Goal: Obtain resource: Download file/media

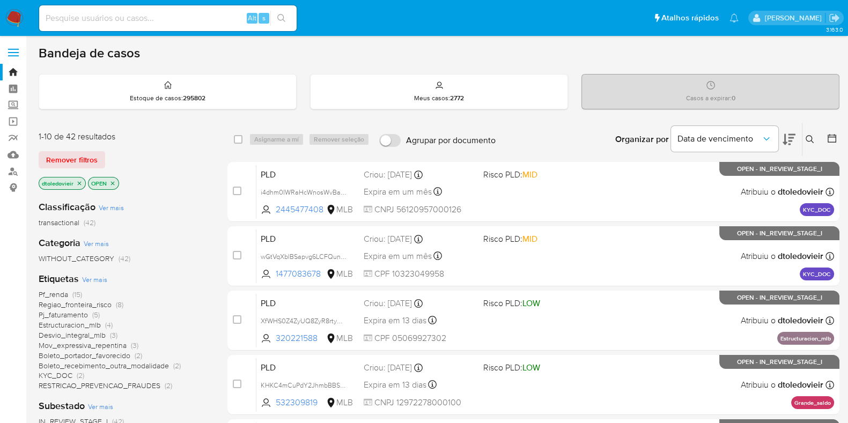
click at [66, 295] on span "Pf_renda" at bounding box center [54, 294] width 30 height 11
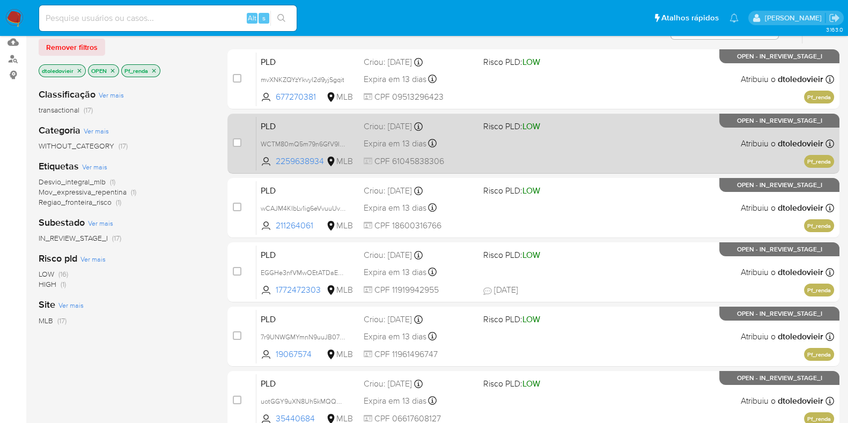
scroll to position [134, 0]
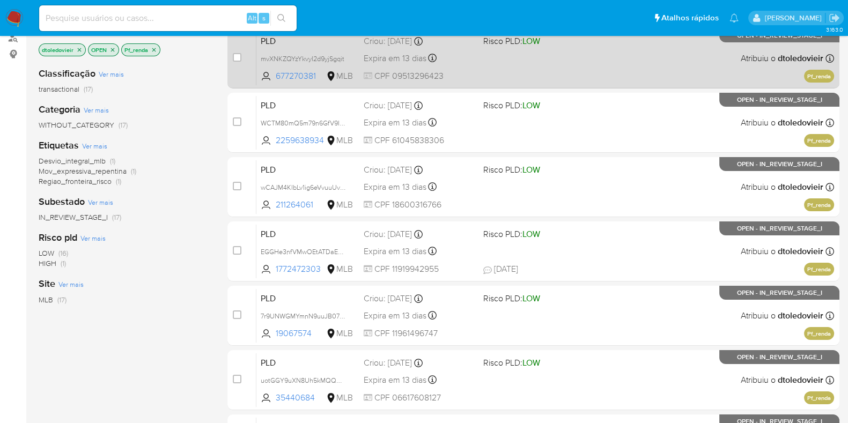
click at [621, 71] on div "PLD mvXNKZQYzYkvyI2d9yjSgqit 677270381 MLB Risco PLD: LOW Criou: 12/09/2025 Cri…" at bounding box center [545, 58] width 578 height 54
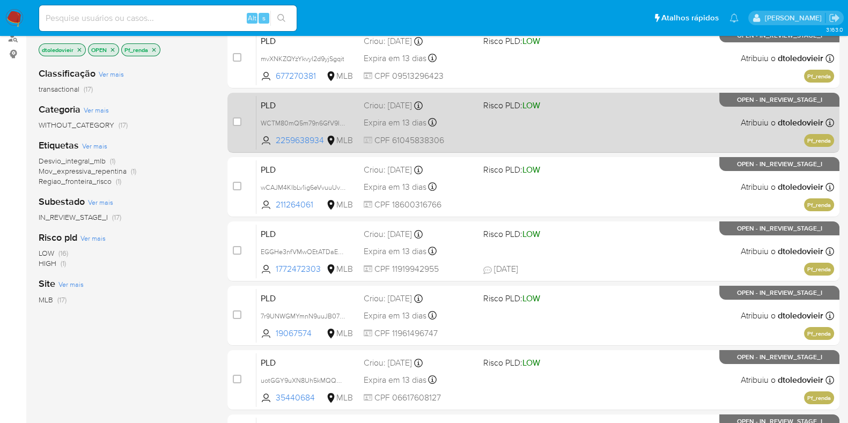
click at [597, 127] on div "PLD WCTM80mQ5m79n6GfV9INJDgV 2259638934 MLB Risco PLD: LOW Criou: 12/09/2025 Cr…" at bounding box center [545, 123] width 578 height 54
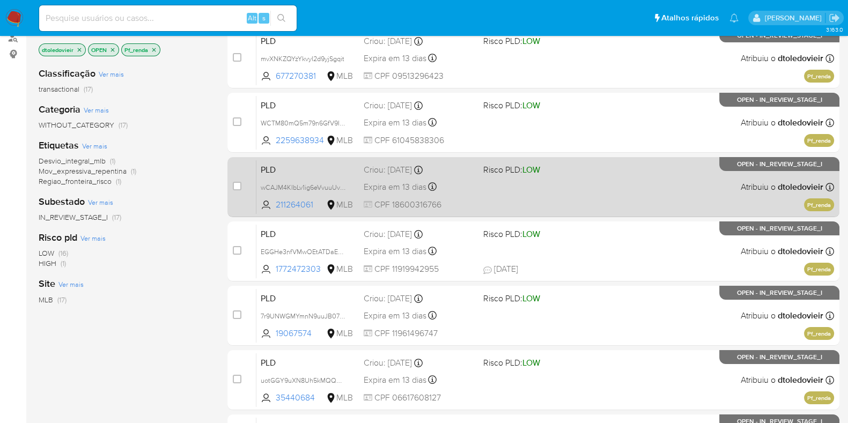
click at [572, 188] on div "PLD wCAJM4KIbLv1ig6eVvuuUvGo 211264061 MLB Risco PLD: LOW Criou: 12/09/2025 Cri…" at bounding box center [545, 187] width 578 height 54
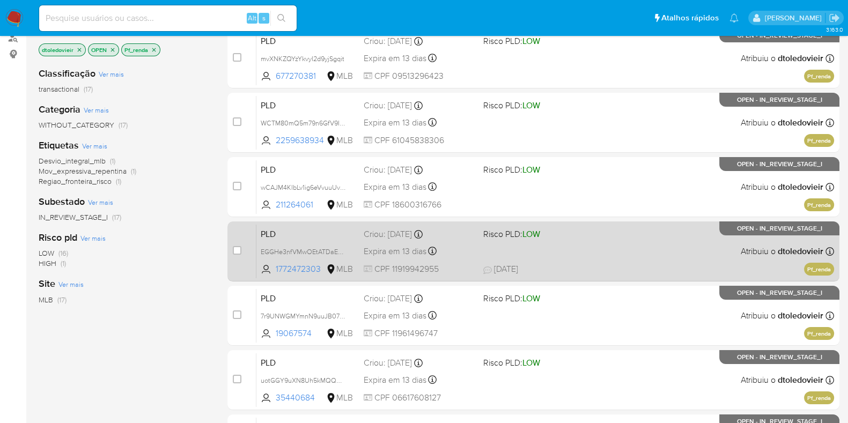
click at [585, 253] on div "PLD EGGHe3nfVMwOEtATDaEwz01X 1772472303 MLB Risco PLD: LOW Criou: 12/09/2025 Cr…" at bounding box center [545, 251] width 578 height 54
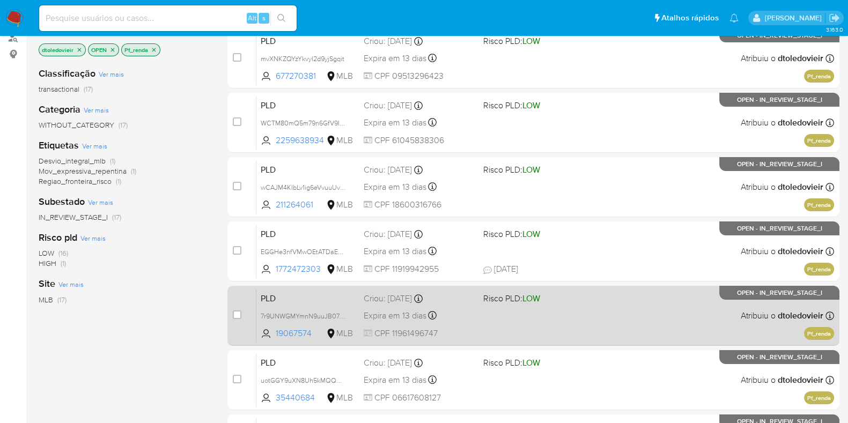
click at [584, 307] on div "PLD 7r9UNWGMYmnN9uuJB07v0Yci 19067574 MLB Risco PLD: LOW Criou: 12/09/2025 Crio…" at bounding box center [545, 316] width 578 height 54
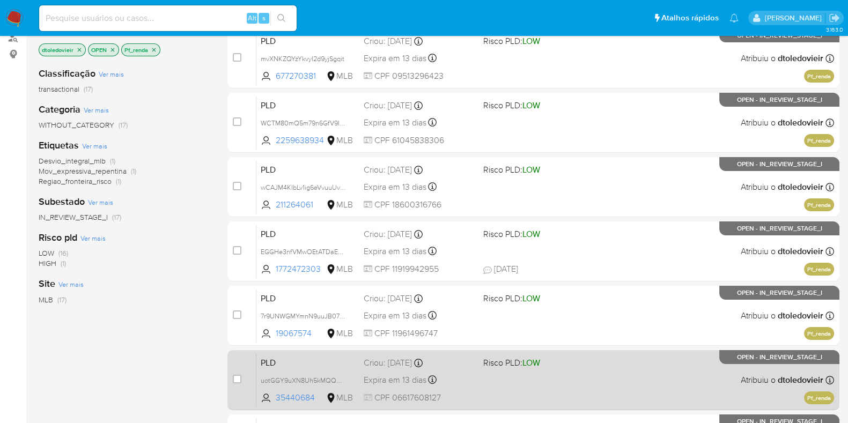
click at [573, 372] on div "PLD uotGGY9uXN8Uh5kMQQHc64tT 35440684 MLB Risco PLD: LOW Criou: 12/09/2025 Crio…" at bounding box center [545, 380] width 578 height 54
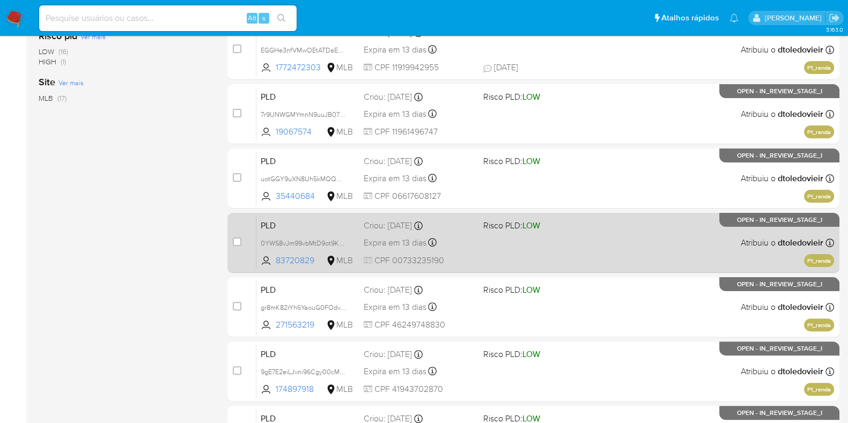
scroll to position [402, 0]
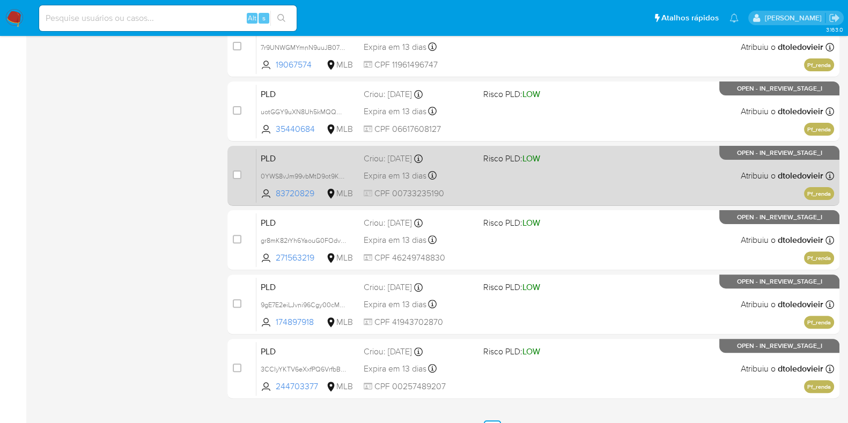
click at [579, 174] on span at bounding box center [538, 175] width 111 height 2
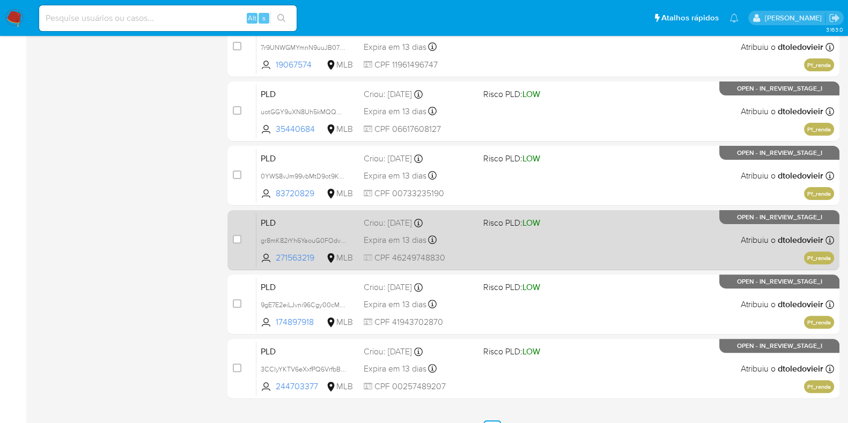
click at [586, 255] on div "PLD gr8mK82rYh6YaouG0FOdvsoj 271563219 MLB Risco PLD: LOW Criou: 12/09/2025 Cri…" at bounding box center [545, 240] width 578 height 54
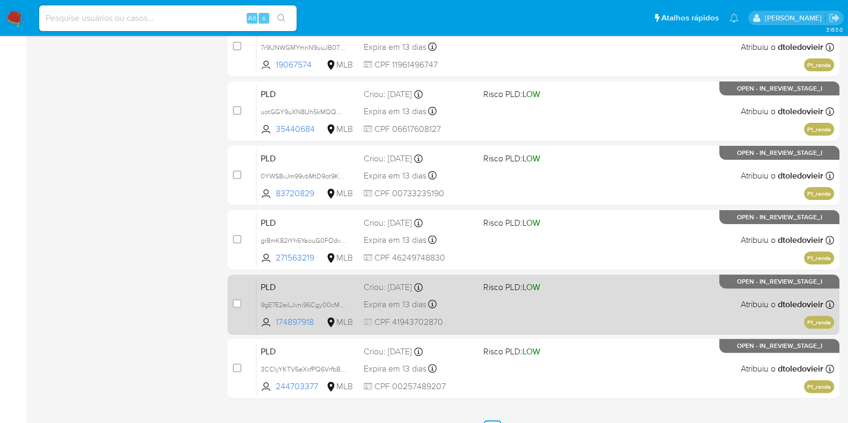
click at [575, 306] on div "PLD 9gE7E2eiLJvni96Cgy00cM0Z 174897918 MLB Risco PLD: LOW Criou: 12/09/2025 Cri…" at bounding box center [545, 304] width 578 height 54
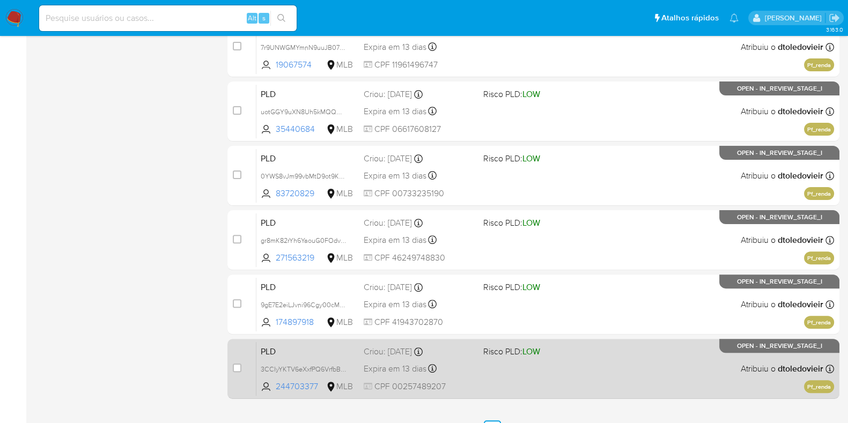
click at [571, 359] on div "PLD 3CCIyYKTV6eXxfPQ6VrfbBzh 244703377 MLB Risco PLD: LOW Criou: 12/09/2025 Cri…" at bounding box center [545, 369] width 578 height 54
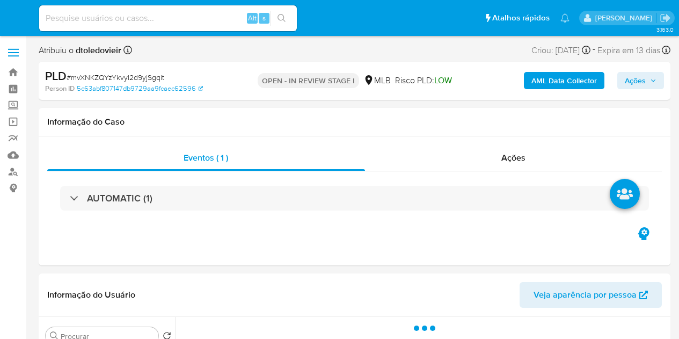
select select "10"
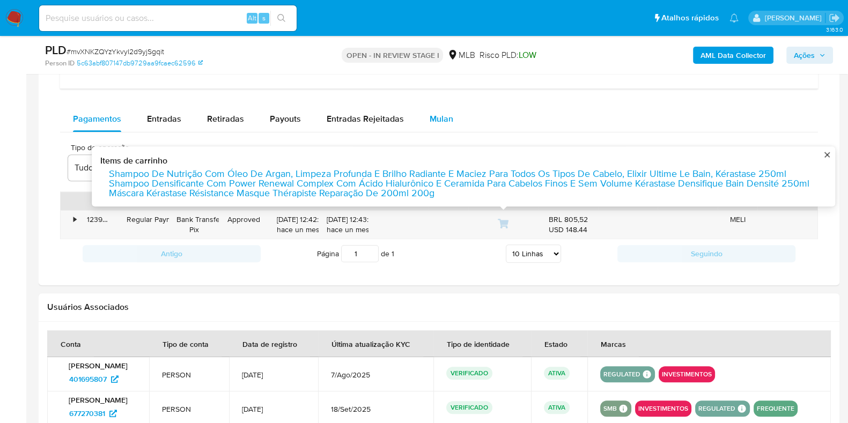
drag, startPoint x: 452, startPoint y: 123, endPoint x: 448, endPoint y: 127, distance: 5.7
click at [452, 123] on button "Mulan" at bounding box center [441, 119] width 49 height 26
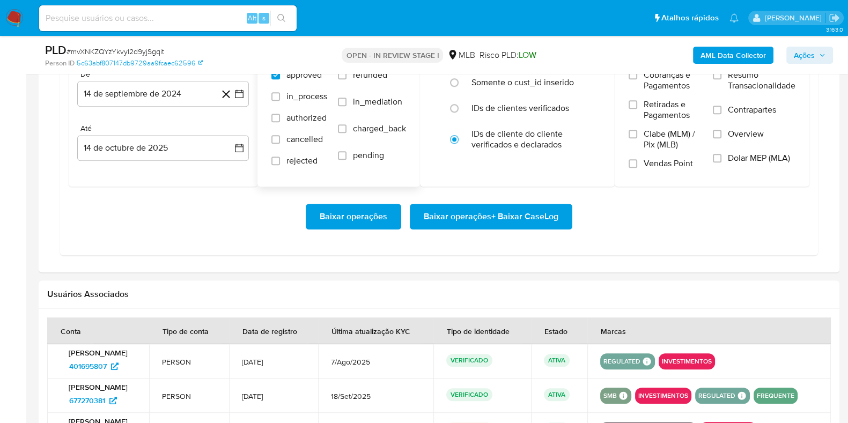
scroll to position [1005, 0]
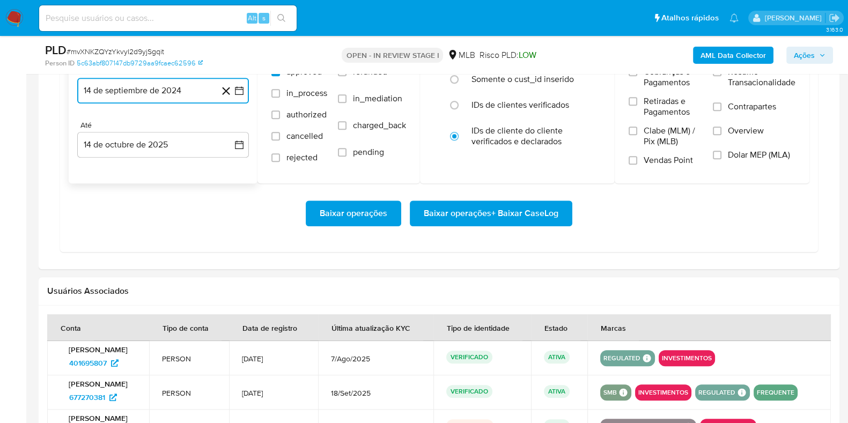
click at [167, 79] on button "14 de septiembre de 2024" at bounding box center [163, 91] width 172 height 26
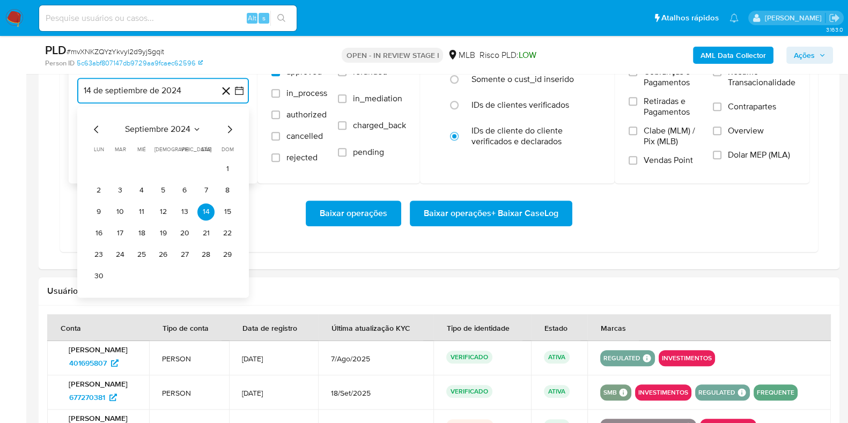
click at [225, 123] on icon "Mes siguiente" at bounding box center [229, 129] width 13 height 13
click at [226, 124] on icon "Mes siguiente" at bounding box center [229, 129] width 13 height 13
click at [226, 126] on icon "Mes siguiente" at bounding box center [229, 129] width 13 height 13
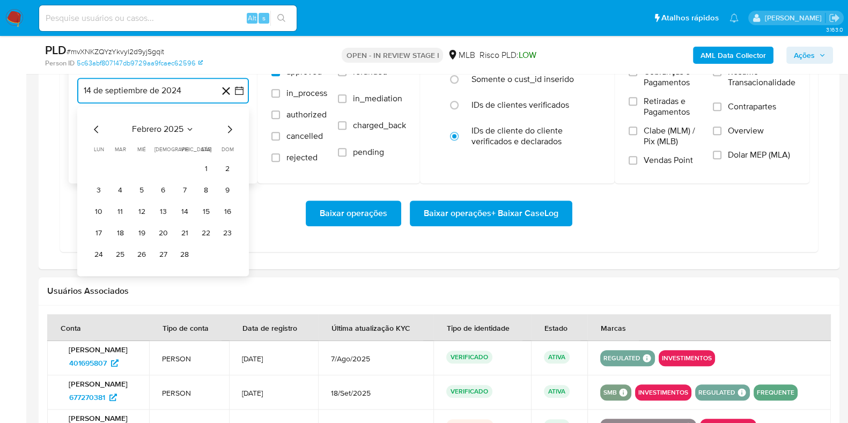
click at [226, 126] on icon "Mes siguiente" at bounding box center [229, 129] width 13 height 13
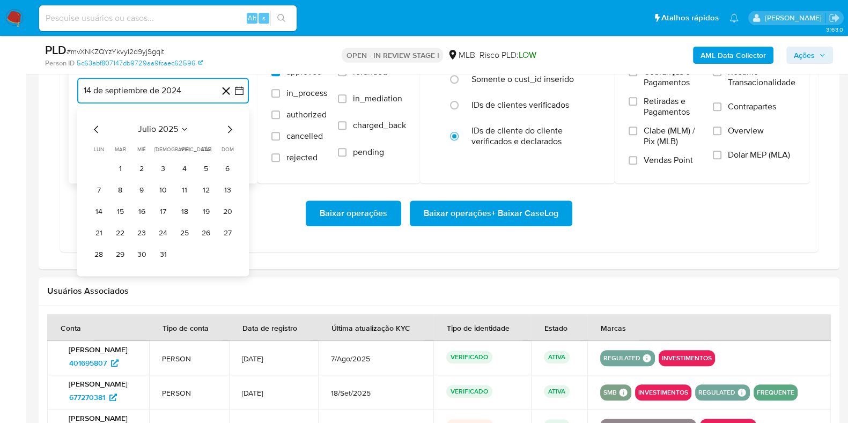
click at [226, 126] on icon "Mes siguiente" at bounding box center [229, 129] width 13 height 13
click at [185, 168] on button "1" at bounding box center [184, 168] width 17 height 17
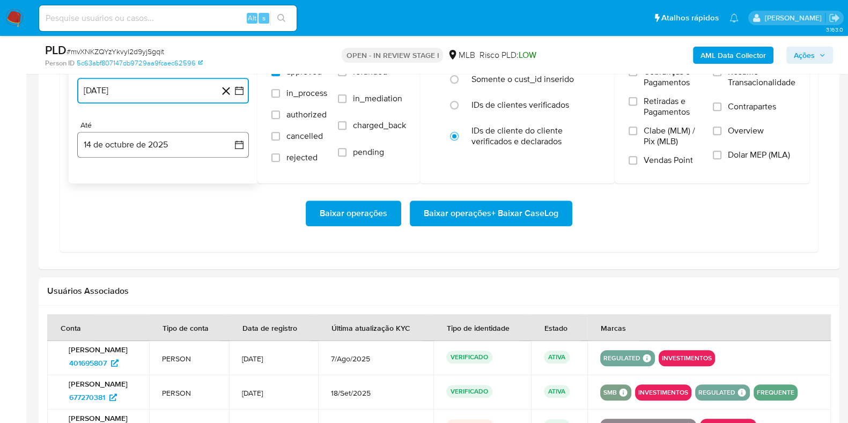
click at [172, 150] on button "14 de octubre de 2025" at bounding box center [163, 145] width 172 height 26
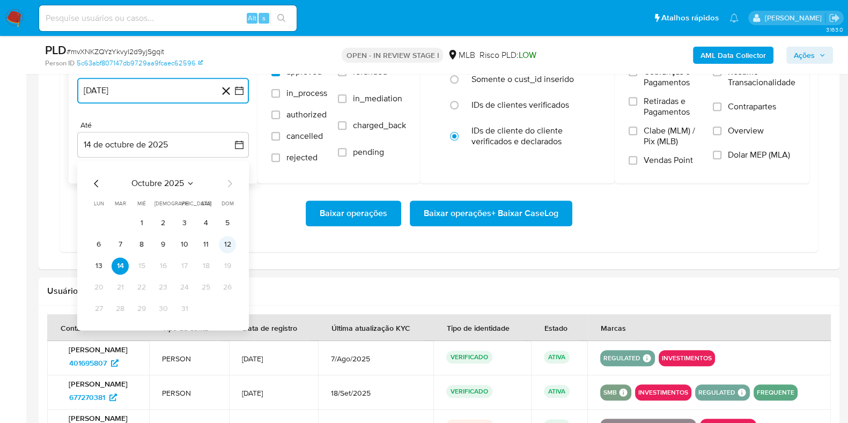
click at [233, 244] on button "12" at bounding box center [227, 244] width 17 height 17
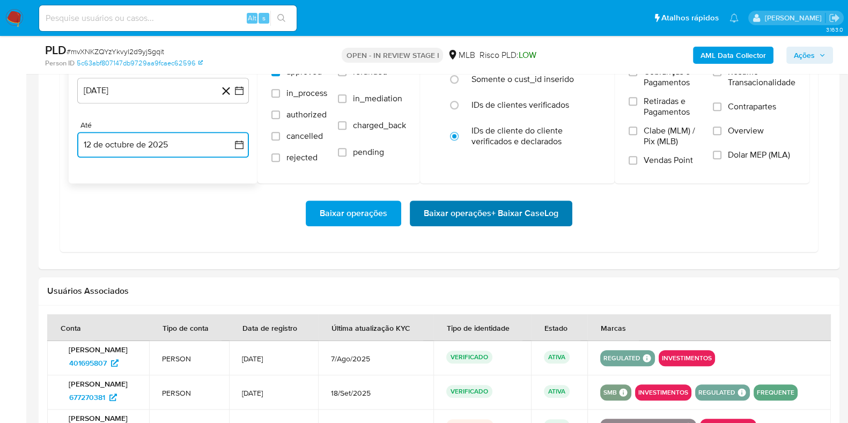
click at [505, 202] on span "Baixar operações + Baixar CaseLog" at bounding box center [491, 214] width 135 height 24
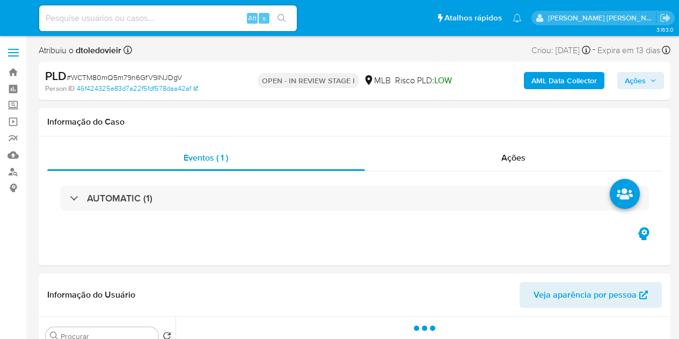
select select "10"
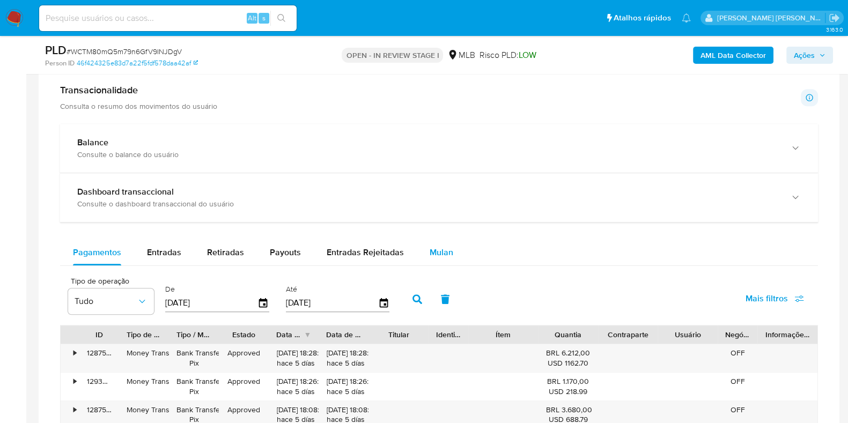
click at [457, 249] on button "Mulan" at bounding box center [441, 253] width 49 height 26
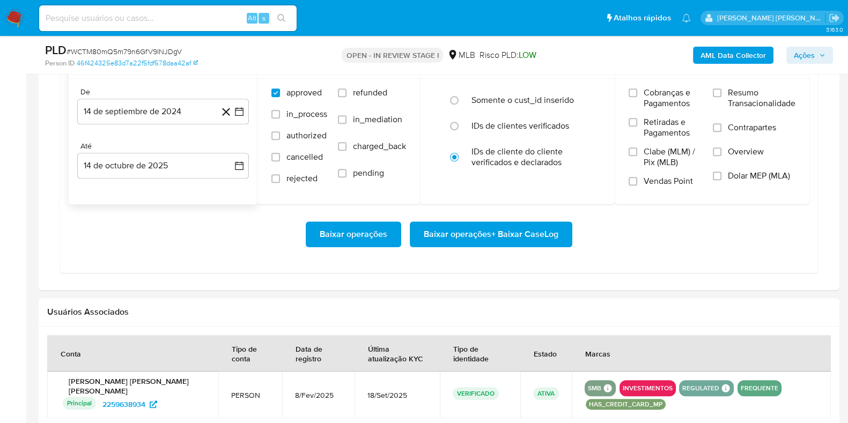
scroll to position [1005, 0]
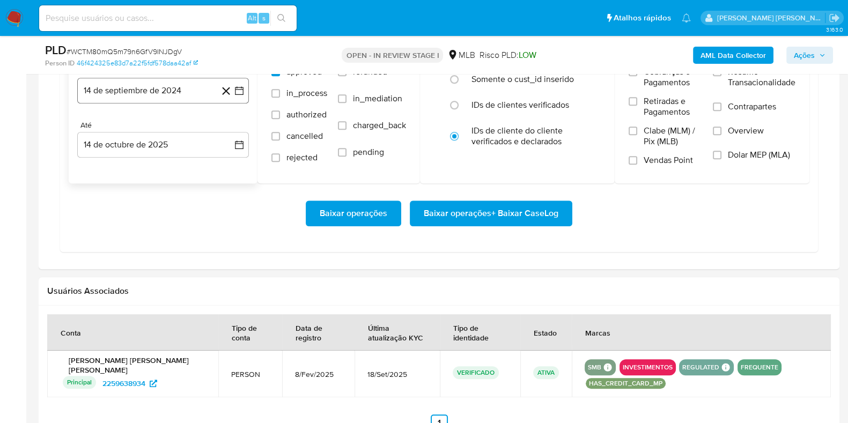
click at [172, 88] on button "14 de septiembre de 2024" at bounding box center [163, 91] width 172 height 26
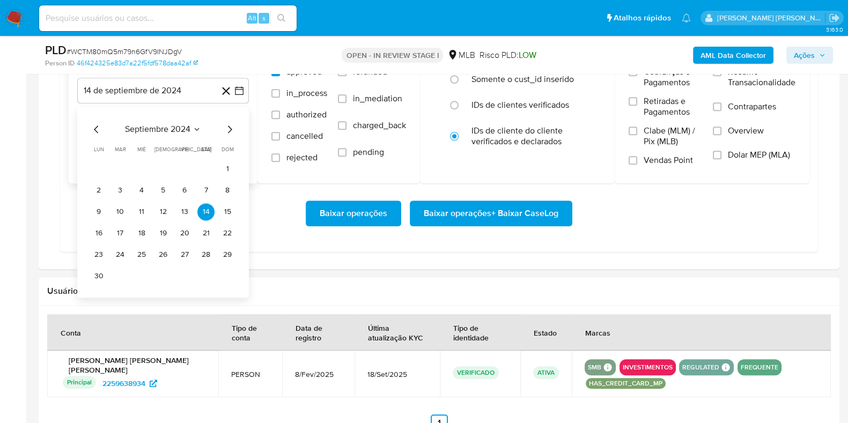
click at [228, 128] on icon "Mes siguiente" at bounding box center [229, 129] width 13 height 13
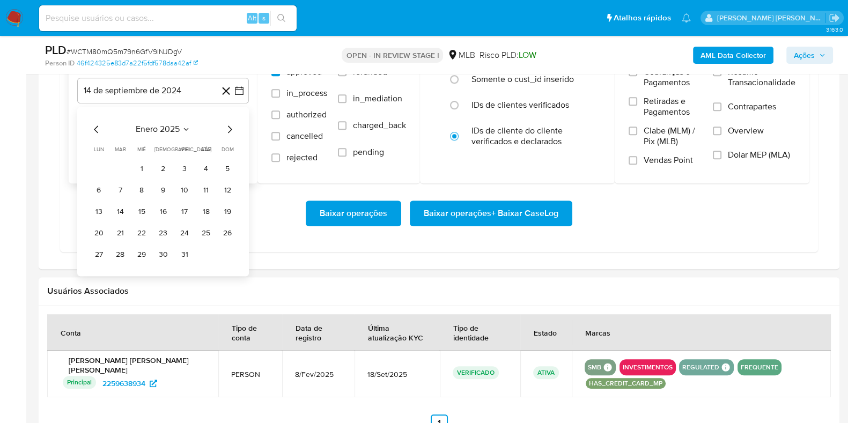
click at [228, 128] on icon "Mes siguiente" at bounding box center [229, 129] width 13 height 13
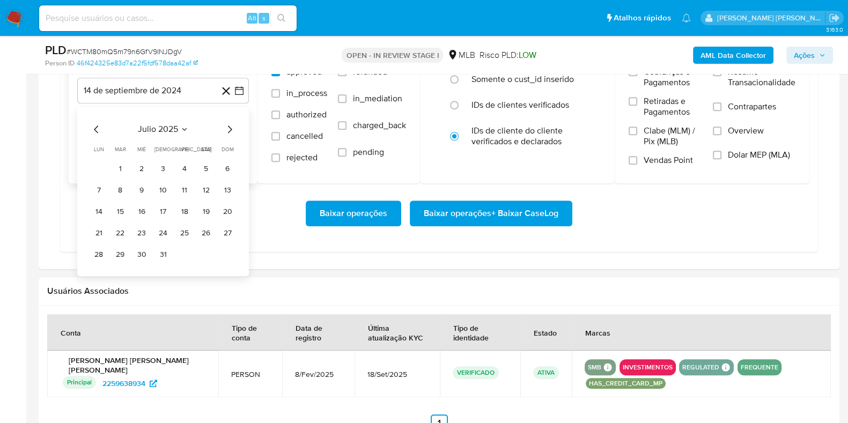
click at [228, 128] on icon "Mes siguiente" at bounding box center [229, 129] width 13 height 13
click at [184, 166] on button "1" at bounding box center [184, 168] width 17 height 17
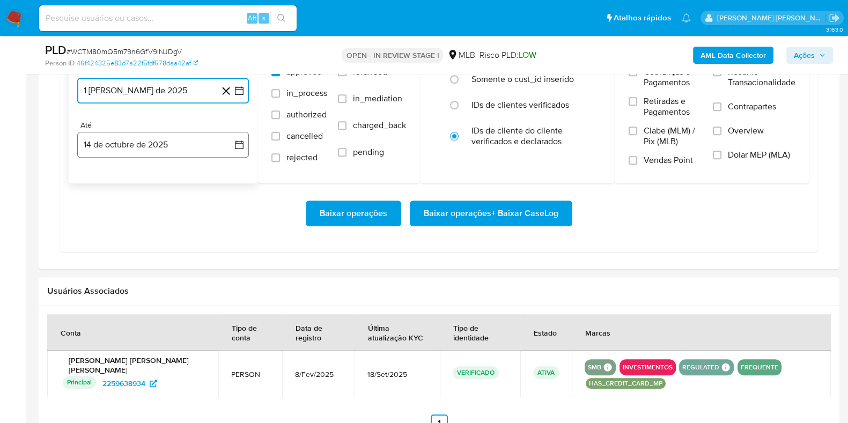
click at [173, 148] on button "14 de octubre de 2025" at bounding box center [163, 145] width 172 height 26
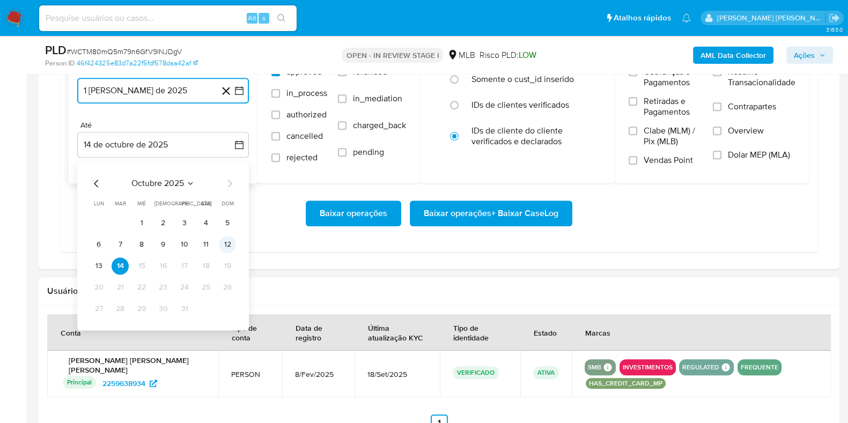
click at [223, 242] on button "12" at bounding box center [227, 244] width 17 height 17
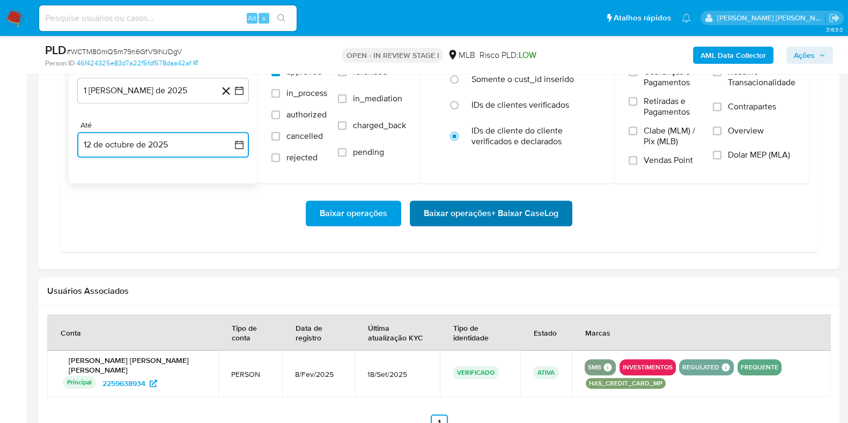
click at [460, 219] on span "Baixar operações + Baixar CaseLog" at bounding box center [491, 214] width 135 height 24
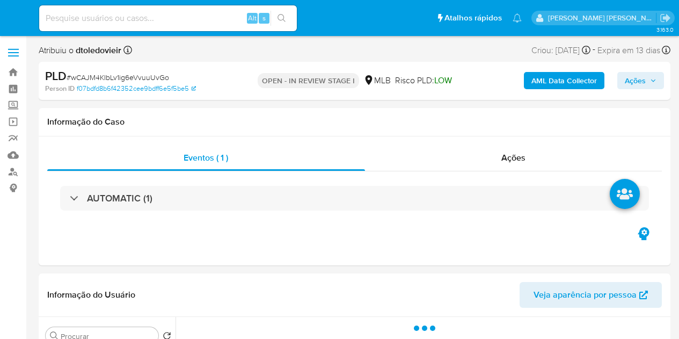
select select "10"
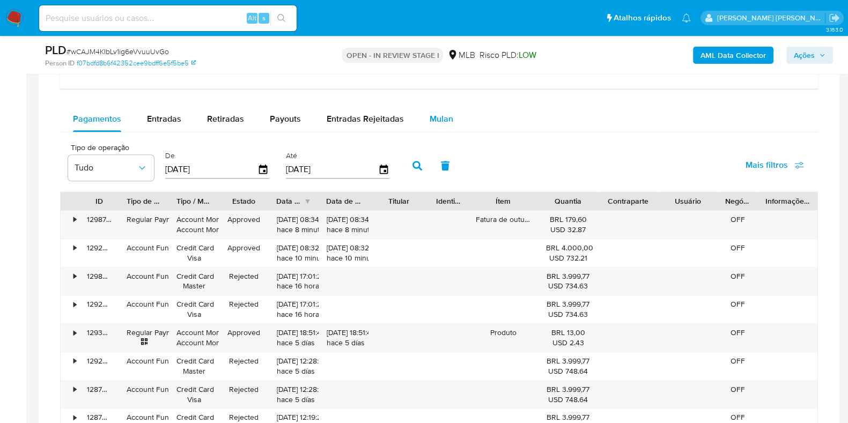
click at [448, 126] on div "Mulan" at bounding box center [442, 119] width 24 height 26
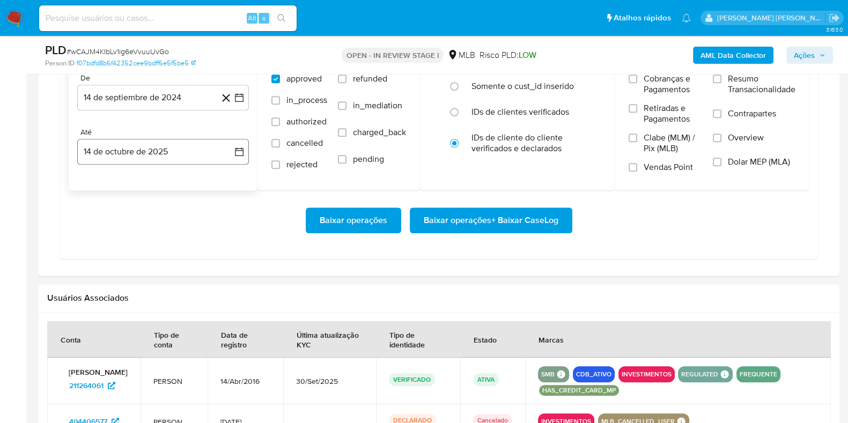
scroll to position [1005, 0]
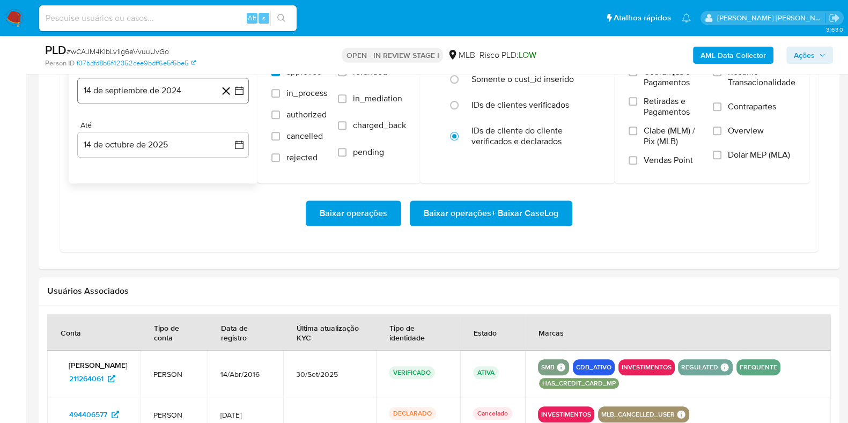
click at [164, 98] on button "14 de septiembre de 2024" at bounding box center [163, 91] width 172 height 26
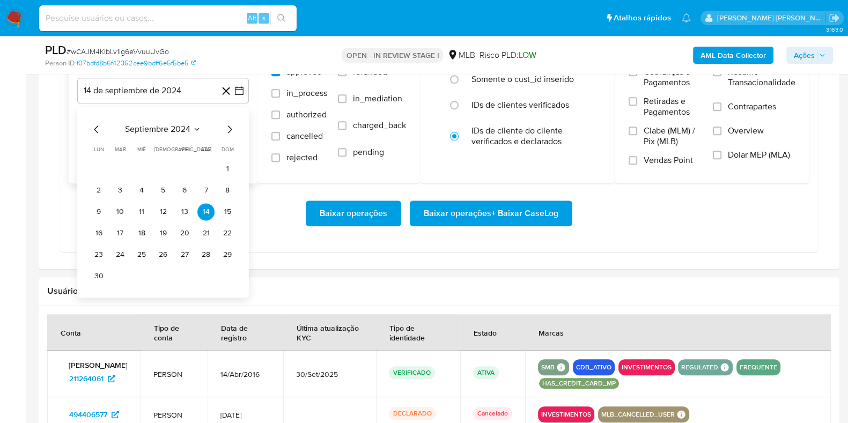
click at [231, 131] on icon "Mes siguiente" at bounding box center [229, 129] width 13 height 13
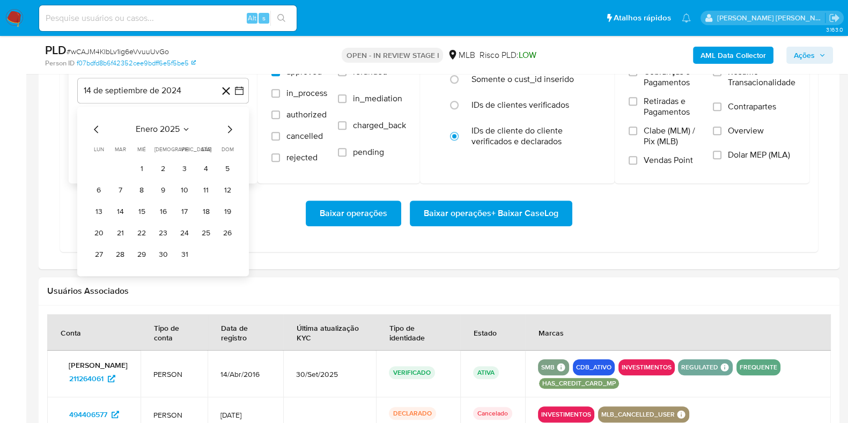
click at [231, 131] on icon "Mes siguiente" at bounding box center [229, 129] width 13 height 13
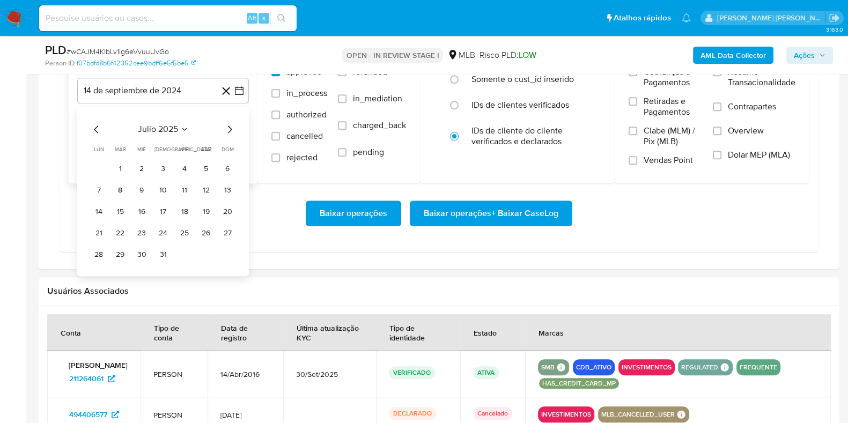
click at [231, 131] on icon "Mes siguiente" at bounding box center [229, 129] width 13 height 13
drag, startPoint x: 185, startPoint y: 165, endPoint x: 182, endPoint y: 150, distance: 15.7
click at [185, 165] on button "1" at bounding box center [184, 168] width 17 height 17
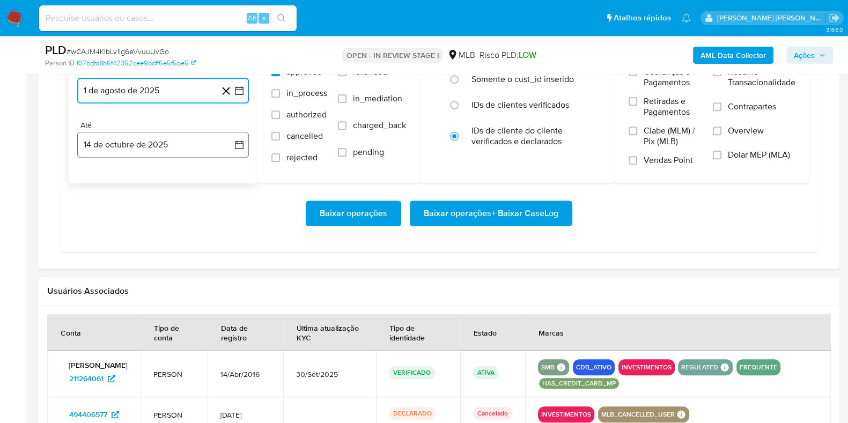
click at [179, 143] on button "14 de octubre de 2025" at bounding box center [163, 145] width 172 height 26
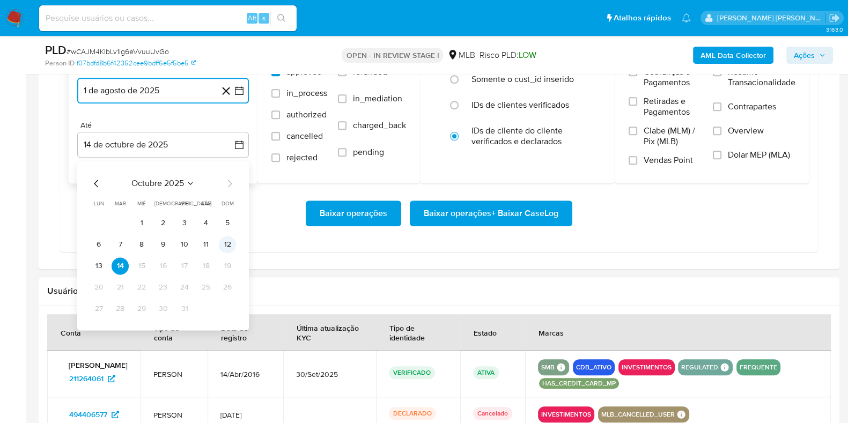
click at [225, 238] on button "12" at bounding box center [227, 244] width 17 height 17
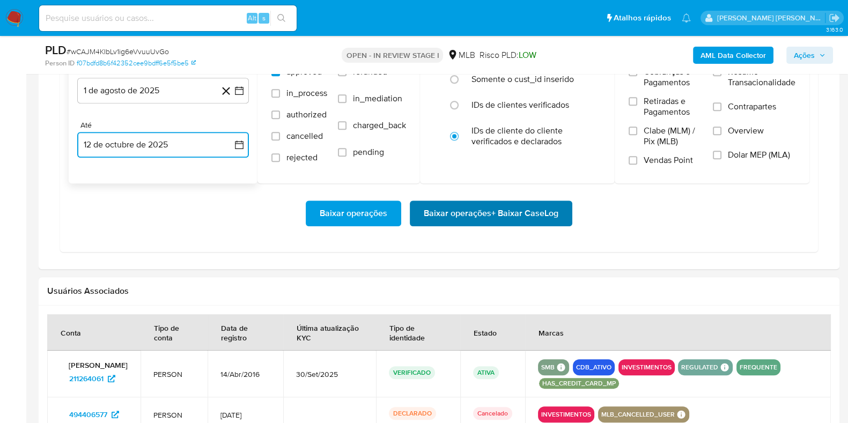
click at [452, 213] on span "Baixar operações + Baixar CaseLog" at bounding box center [491, 214] width 135 height 24
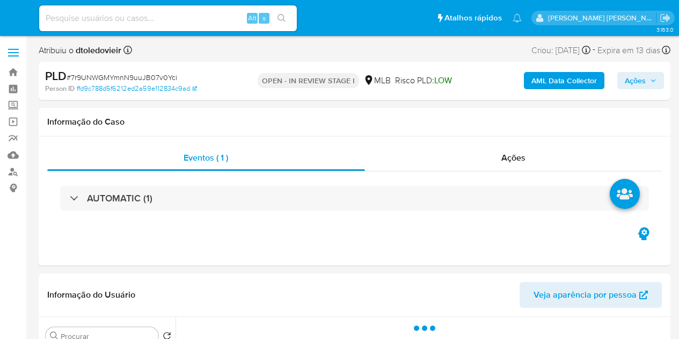
select select "10"
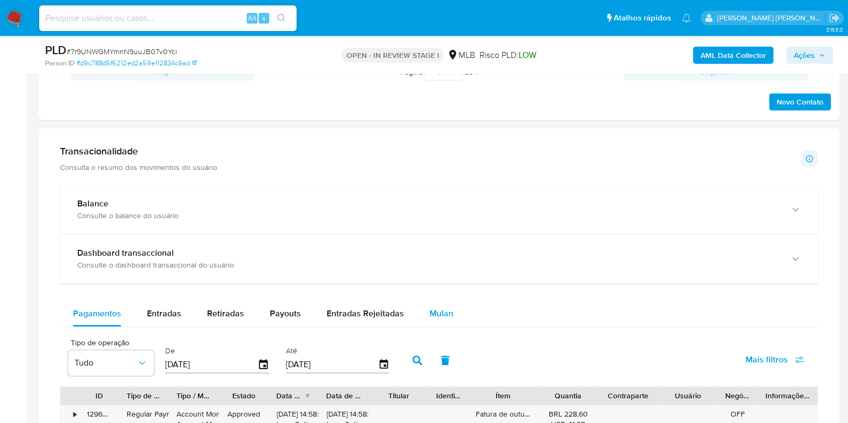
click at [432, 307] on span "Mulan" at bounding box center [442, 313] width 24 height 12
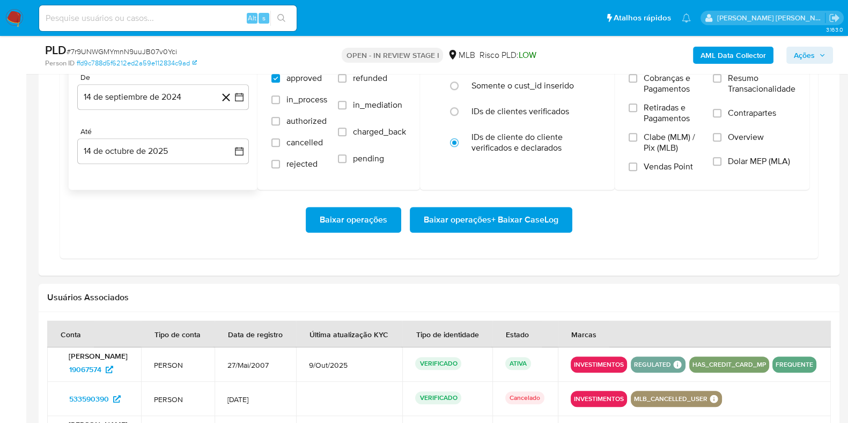
scroll to position [938, 0]
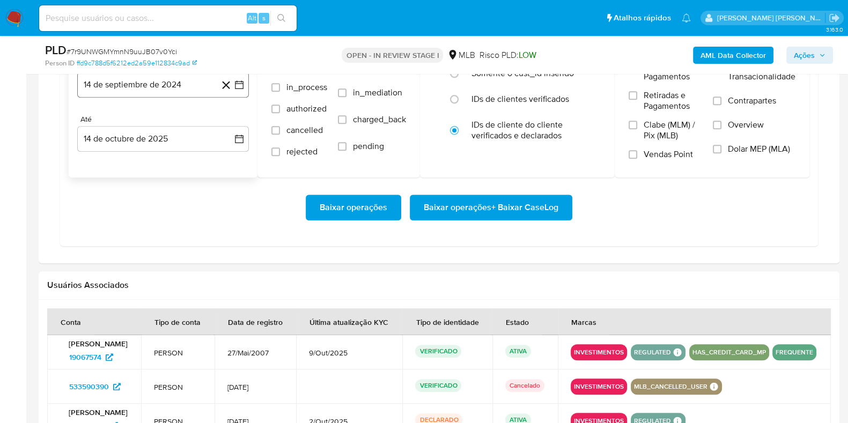
click at [180, 90] on button "14 de septiembre de 2024" at bounding box center [163, 85] width 172 height 26
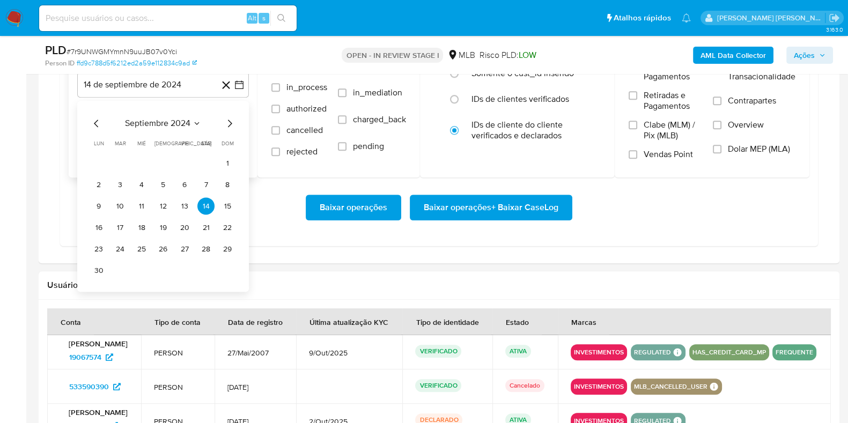
click at [233, 120] on icon "Mes siguiente" at bounding box center [229, 124] width 13 height 13
click at [232, 120] on icon "Mes siguiente" at bounding box center [229, 124] width 13 height 13
click at [231, 120] on icon "Mes siguiente" at bounding box center [229, 124] width 13 height 13
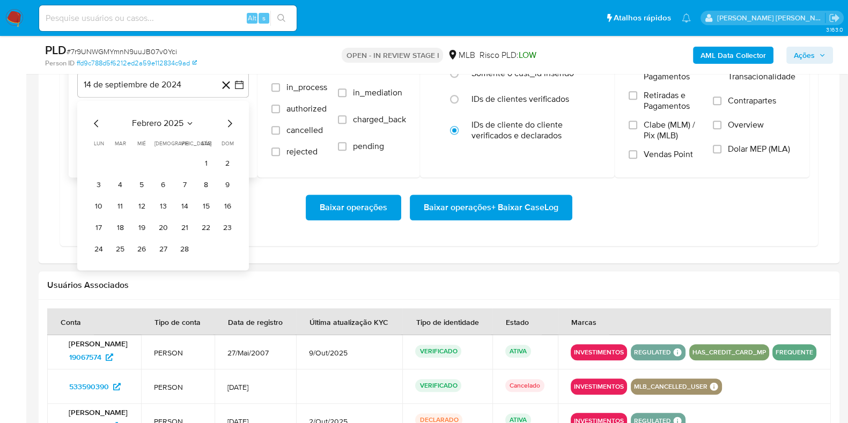
click at [230, 120] on icon "Mes siguiente" at bounding box center [229, 124] width 13 height 13
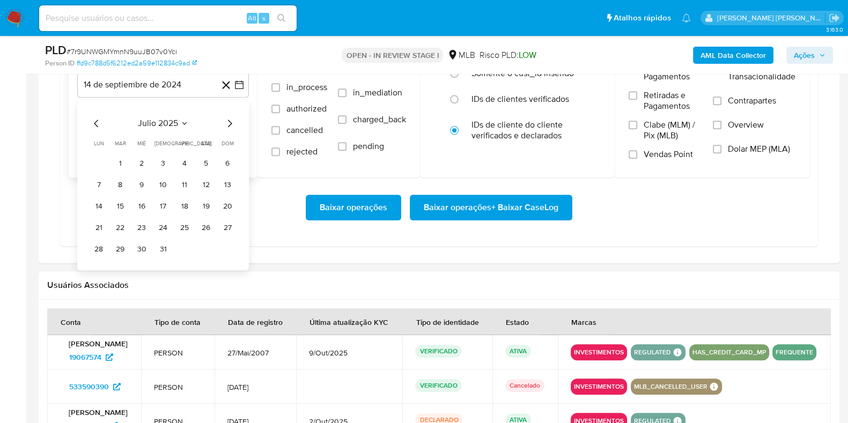
click at [230, 120] on icon "Mes siguiente" at bounding box center [229, 124] width 13 height 13
click at [190, 158] on button "1" at bounding box center [184, 163] width 17 height 17
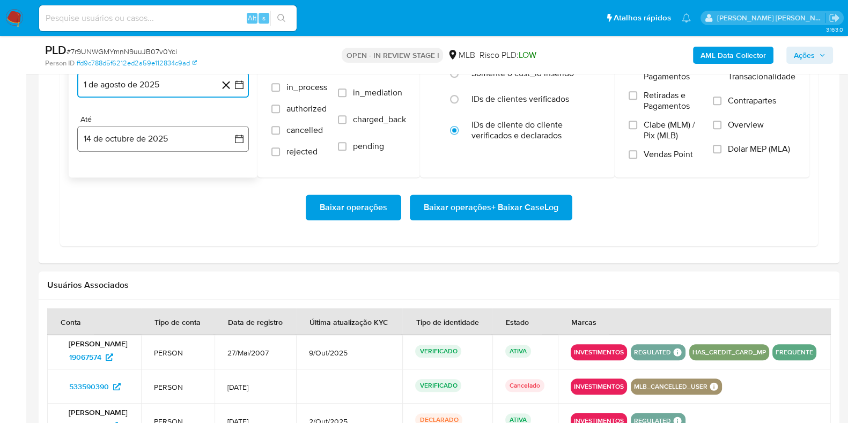
click at [168, 135] on button "14 de octubre de 2025" at bounding box center [163, 139] width 172 height 26
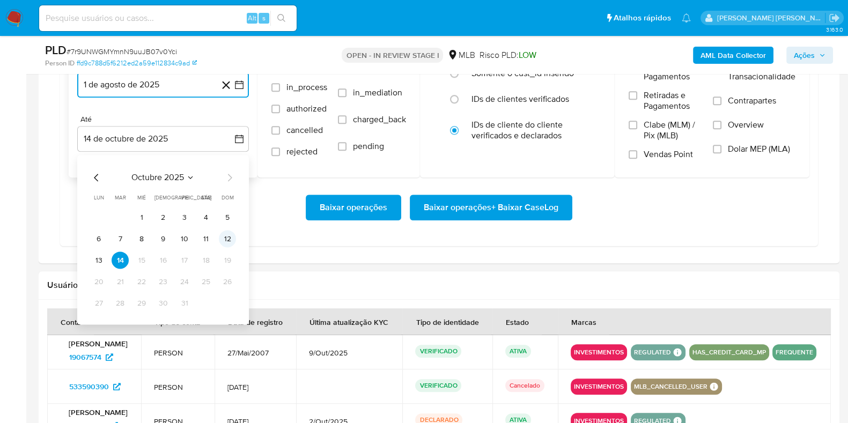
click at [229, 231] on button "12" at bounding box center [227, 239] width 17 height 17
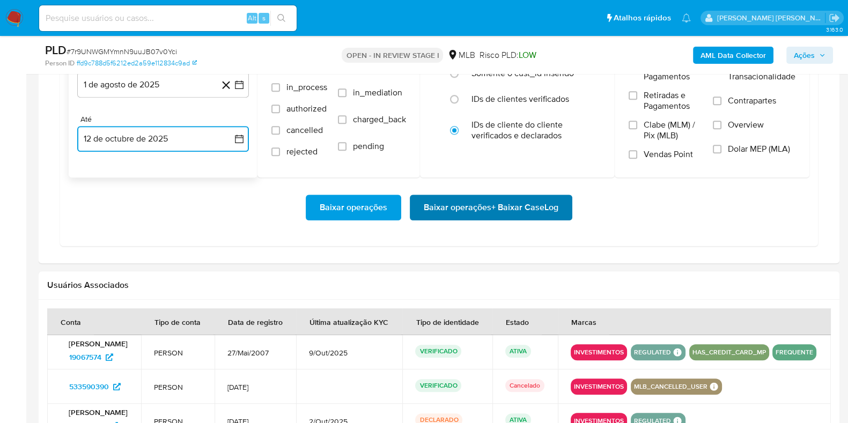
click at [451, 211] on span "Baixar operações + Baixar CaseLog" at bounding box center [491, 208] width 135 height 24
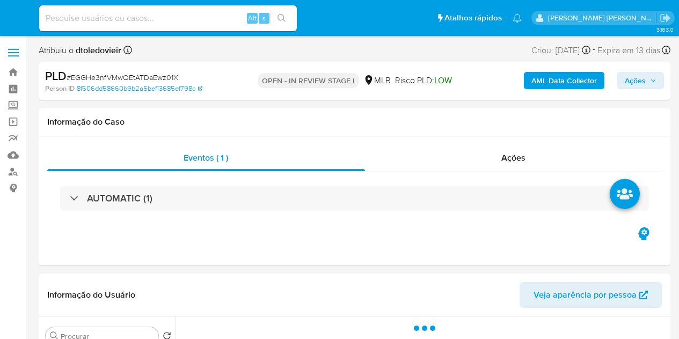
select select "10"
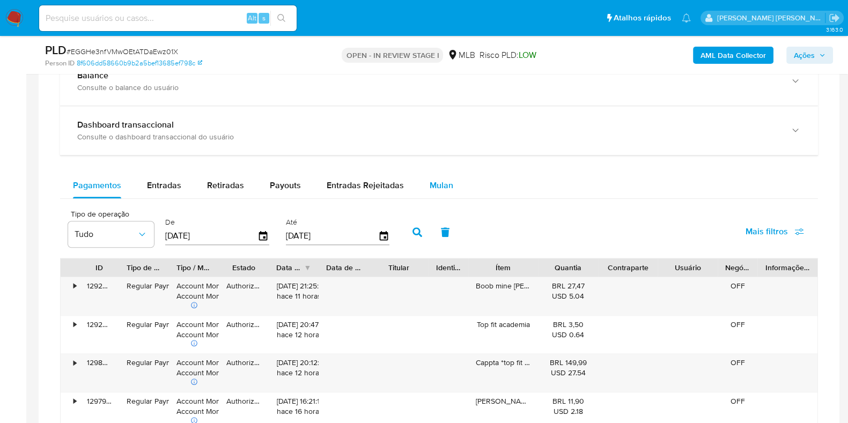
click at [438, 177] on div "Mulan" at bounding box center [442, 186] width 24 height 26
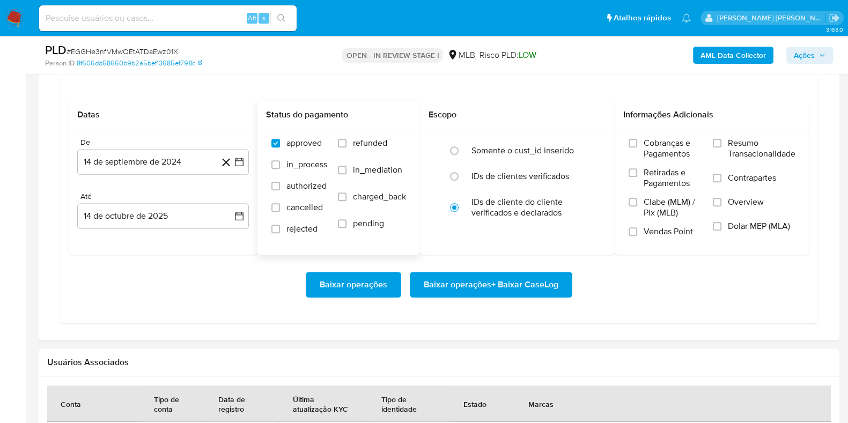
scroll to position [1005, 0]
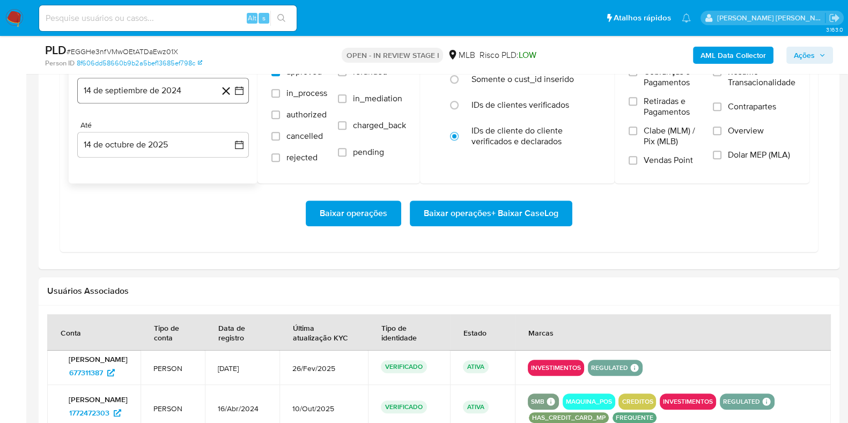
click at [164, 84] on button "14 de septiembre de 2024" at bounding box center [163, 91] width 172 height 26
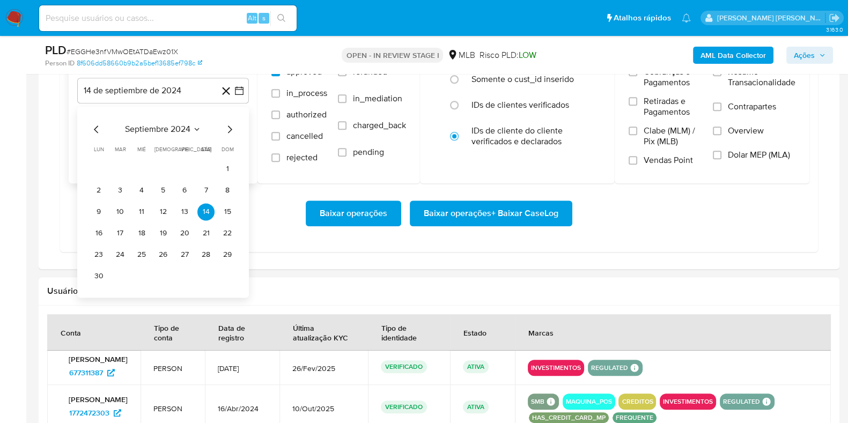
click at [227, 128] on icon "Mes siguiente" at bounding box center [229, 129] width 13 height 13
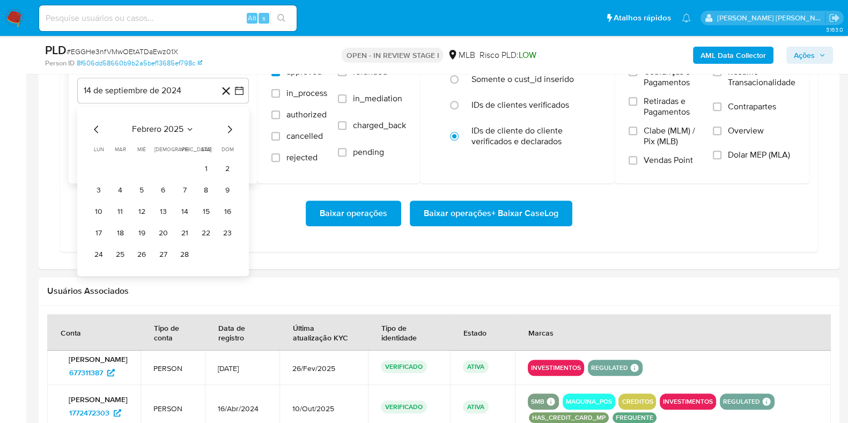
click at [227, 128] on icon "Mes siguiente" at bounding box center [229, 129] width 13 height 13
click at [228, 128] on icon "Mes siguiente" at bounding box center [229, 129] width 13 height 13
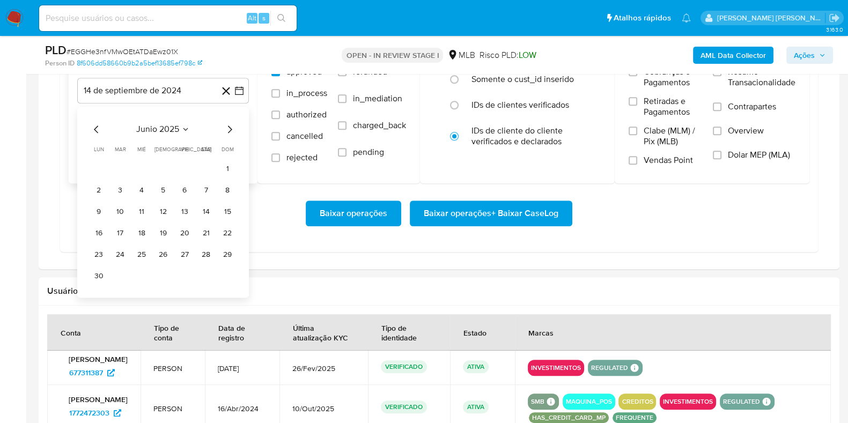
click at [228, 128] on icon "Mes siguiente" at bounding box center [229, 129] width 13 height 13
click at [187, 160] on button "1" at bounding box center [184, 168] width 17 height 17
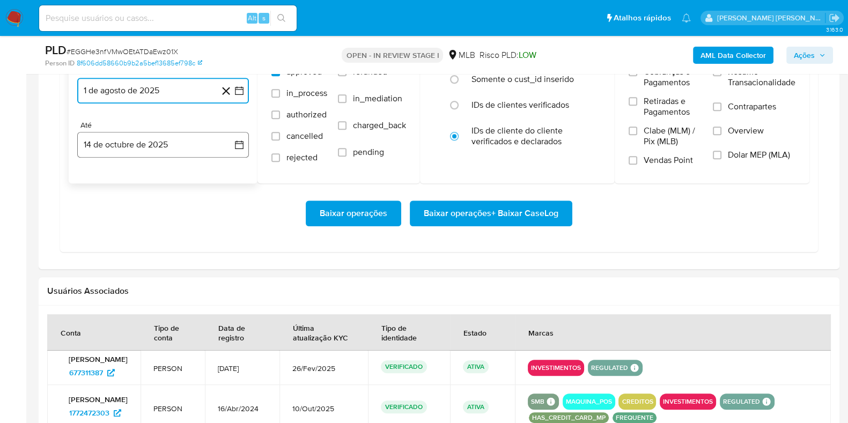
click at [179, 149] on button "14 de octubre de 2025" at bounding box center [163, 145] width 172 height 26
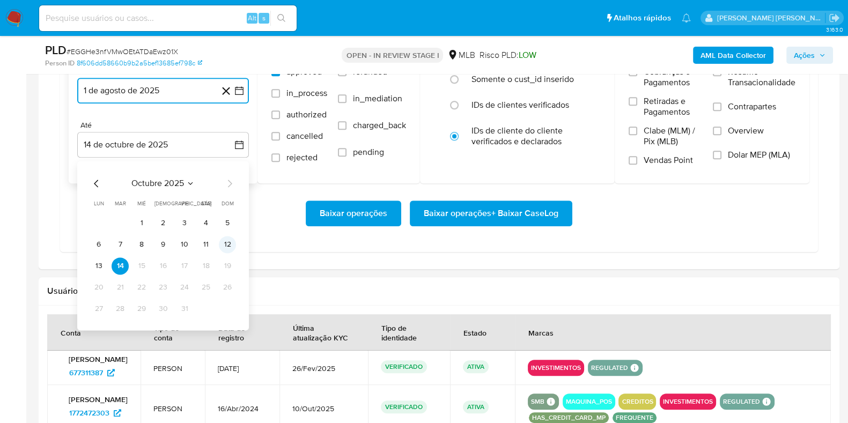
click at [223, 236] on button "12" at bounding box center [227, 244] width 17 height 17
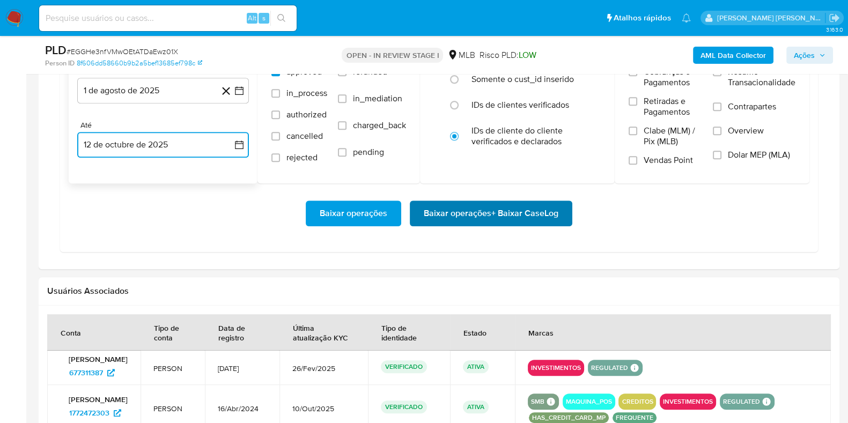
click at [418, 222] on button "Baixar operações + Baixar CaseLog" at bounding box center [491, 214] width 163 height 26
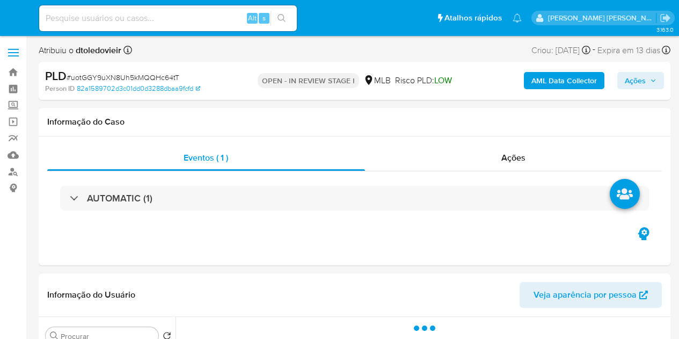
select select "10"
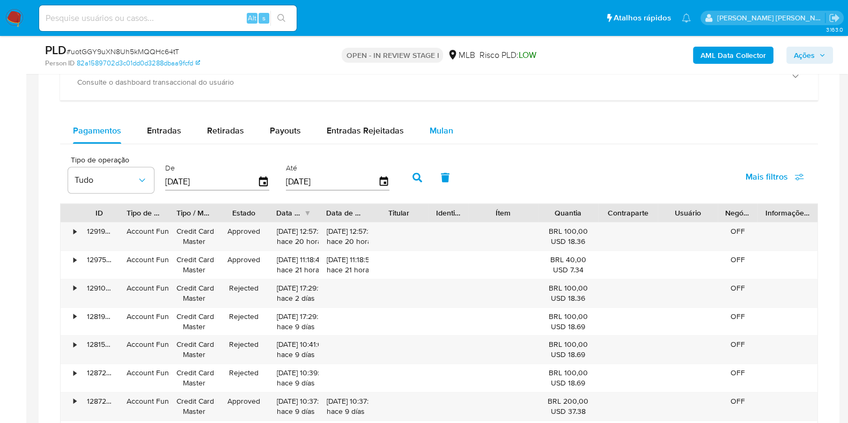
click at [438, 136] on div "Mulan" at bounding box center [442, 131] width 24 height 26
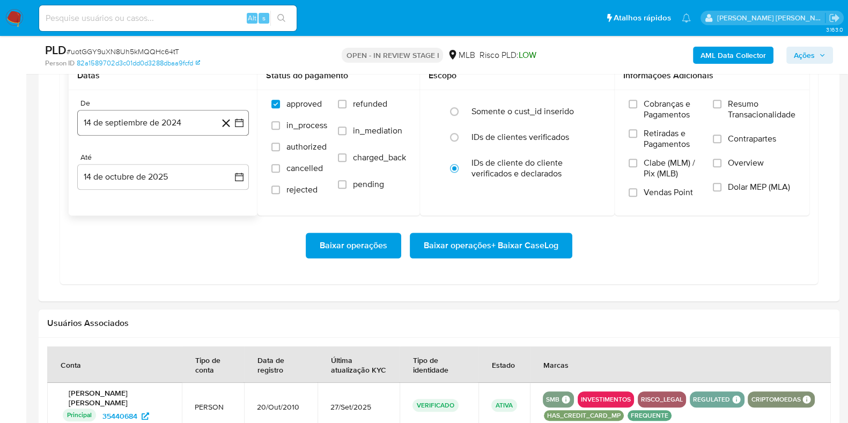
scroll to position [938, 0]
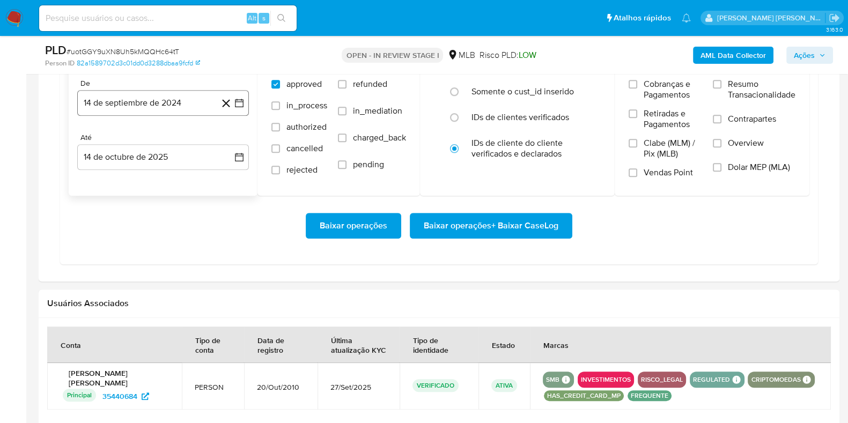
click at [157, 95] on button "14 de septiembre de 2024" at bounding box center [163, 103] width 172 height 26
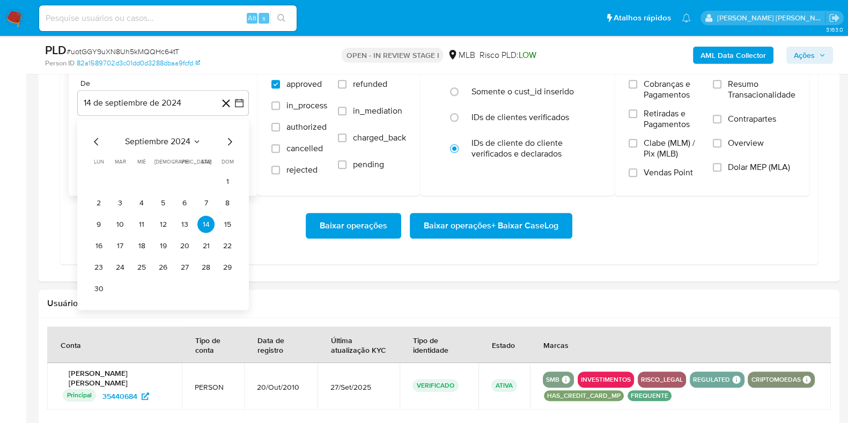
click at [234, 141] on icon "Mes siguiente" at bounding box center [229, 141] width 13 height 13
click at [231, 141] on icon "Mes siguiente" at bounding box center [229, 141] width 13 height 13
click at [231, 141] on icon "Mes siguiente" at bounding box center [230, 142] width 4 height 8
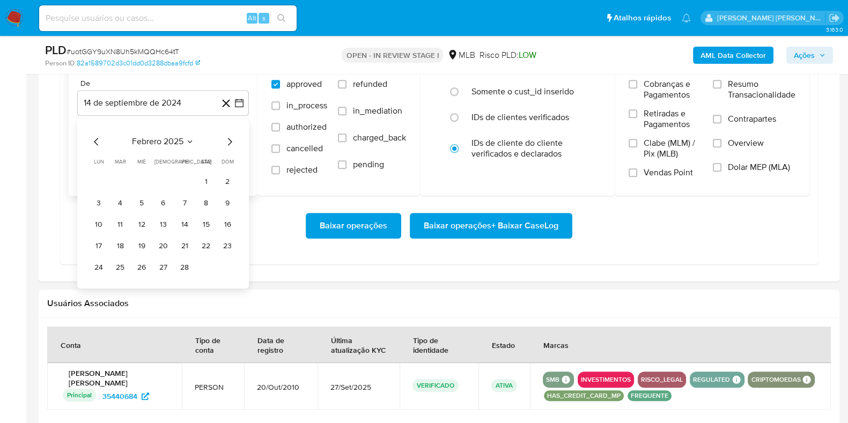
click at [231, 141] on icon "Mes siguiente" at bounding box center [230, 142] width 4 height 8
click at [230, 141] on icon "Mes siguiente" at bounding box center [229, 141] width 13 height 13
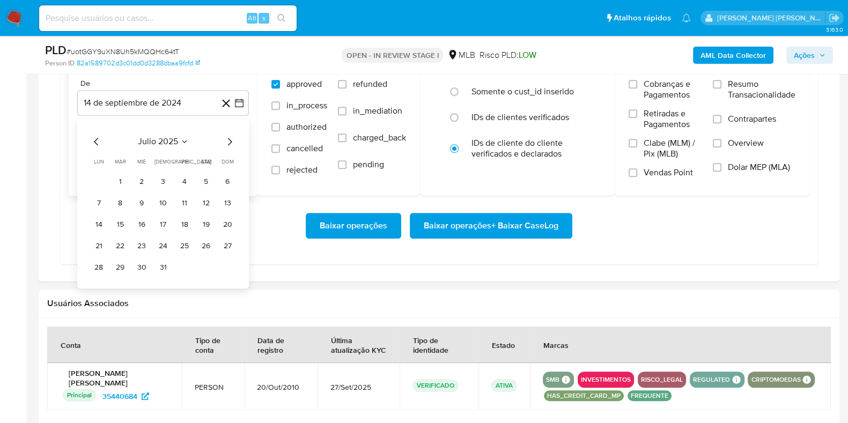
drag, startPoint x: 233, startPoint y: 138, endPoint x: 221, endPoint y: 141, distance: 13.3
click at [233, 138] on icon "Mes siguiente" at bounding box center [229, 141] width 13 height 13
click at [182, 178] on button "1" at bounding box center [184, 181] width 17 height 17
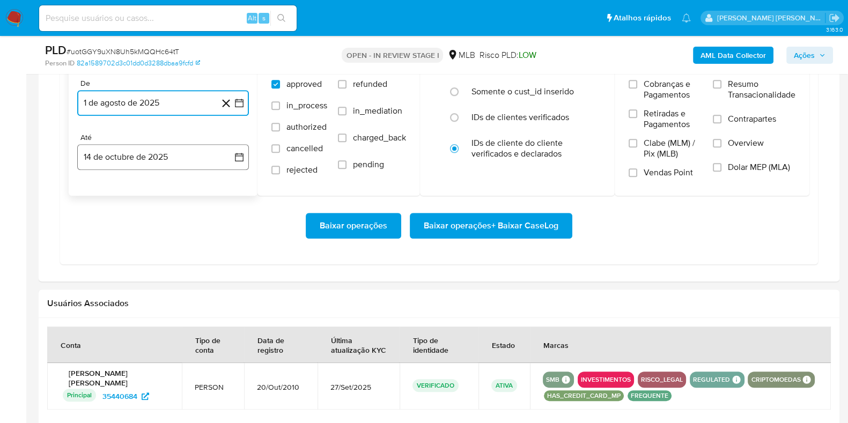
click at [168, 159] on button "14 de octubre de 2025" at bounding box center [163, 157] width 172 height 26
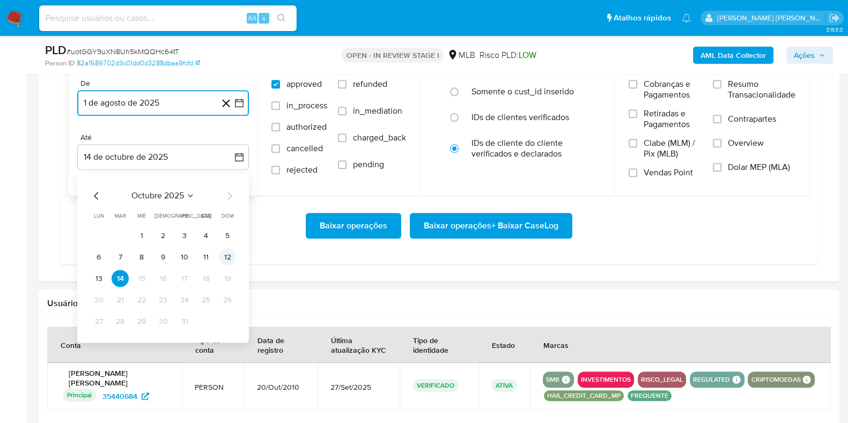
click at [225, 253] on button "12" at bounding box center [227, 256] width 17 height 17
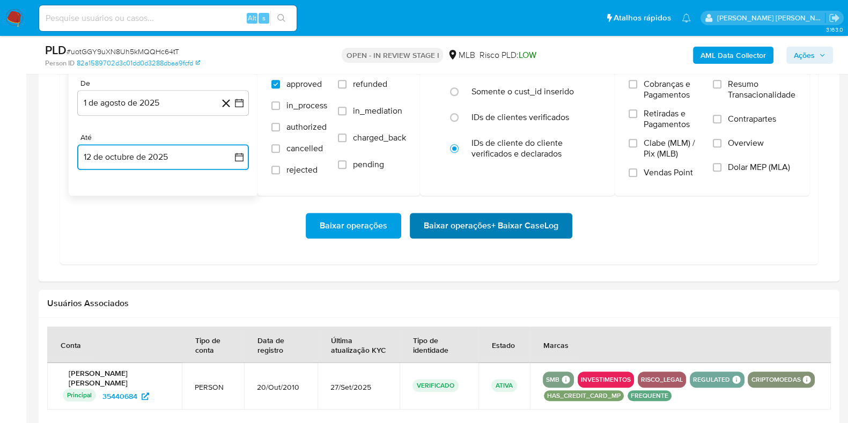
click at [413, 224] on button "Baixar operações + Baixar CaseLog" at bounding box center [491, 226] width 163 height 26
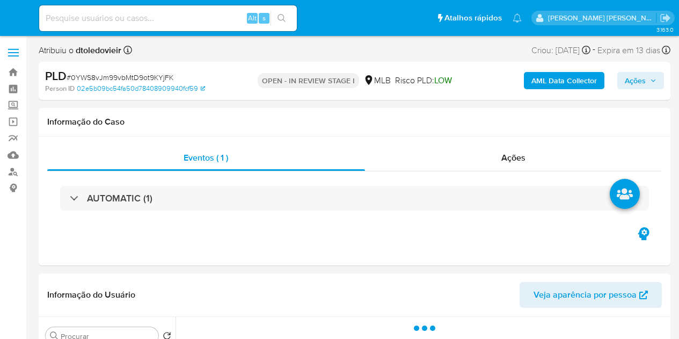
select select "10"
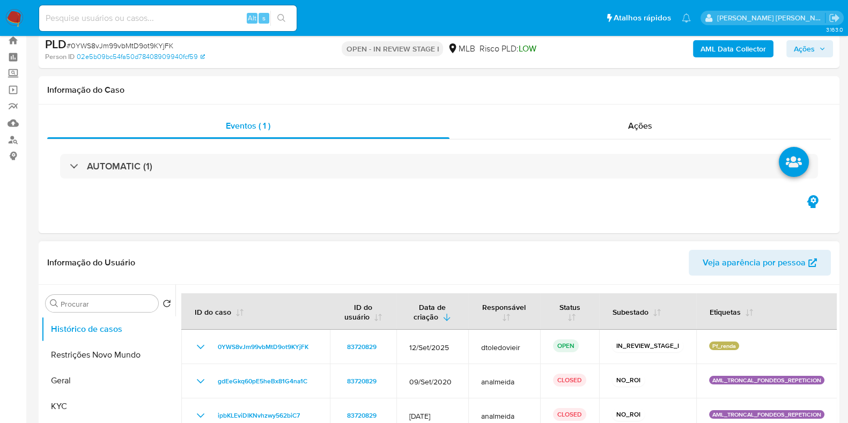
scroll to position [134, 0]
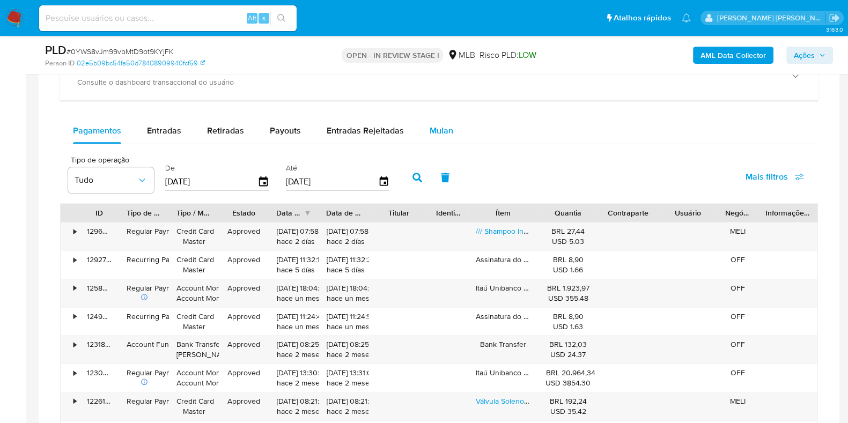
drag, startPoint x: 444, startPoint y: 139, endPoint x: 438, endPoint y: 138, distance: 6.5
click at [444, 139] on div "Mulan" at bounding box center [442, 131] width 24 height 26
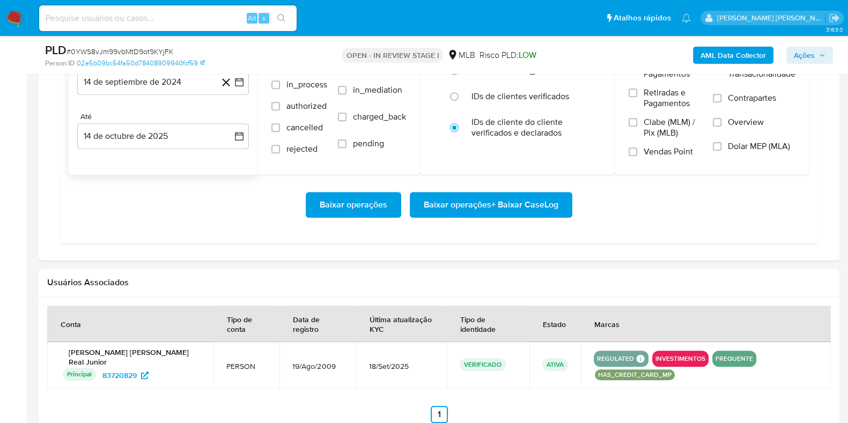
scroll to position [938, 0]
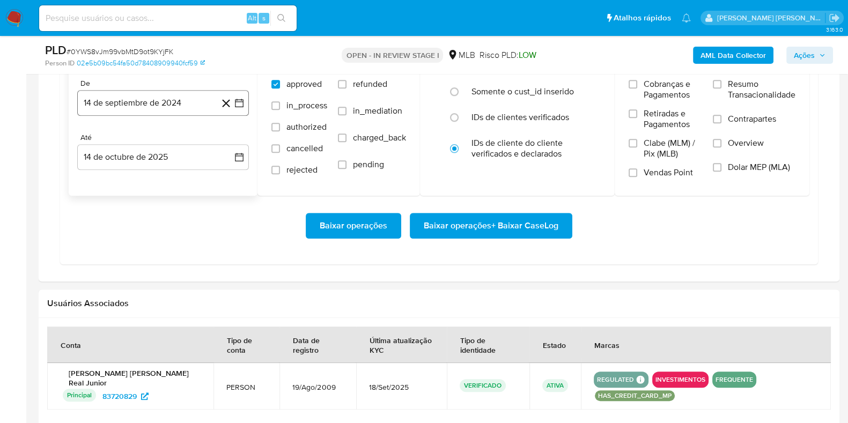
click at [177, 105] on button "14 de septiembre de 2024" at bounding box center [163, 103] width 172 height 26
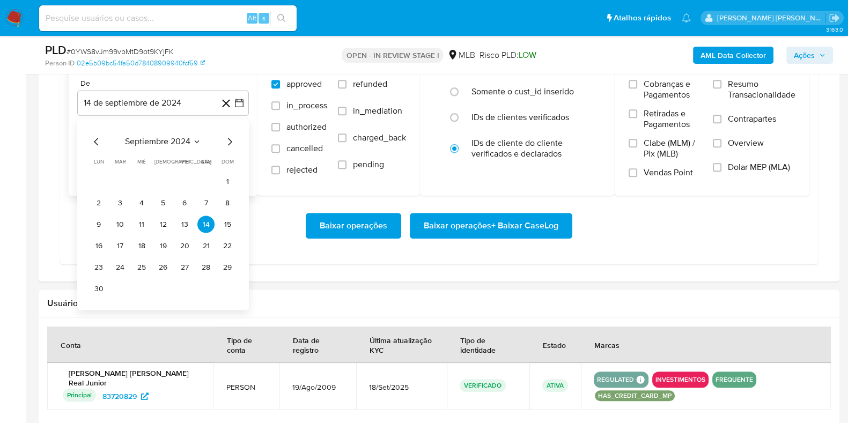
click at [231, 138] on icon "Mes siguiente" at bounding box center [229, 141] width 13 height 13
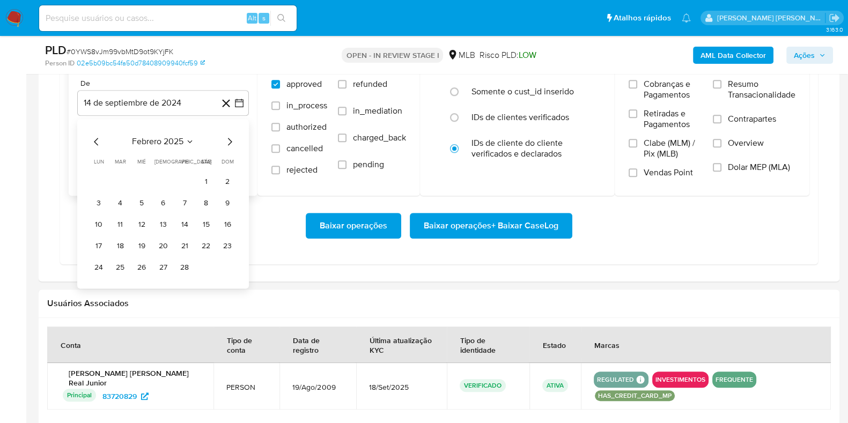
click at [230, 138] on icon "Mes siguiente" at bounding box center [230, 142] width 4 height 8
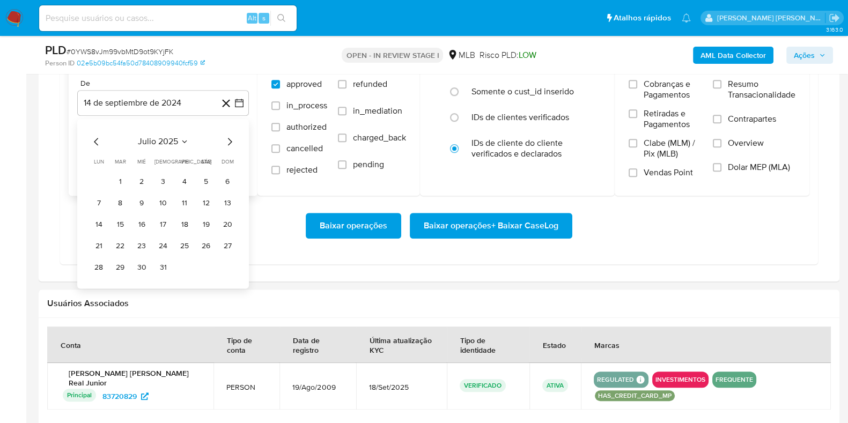
click at [230, 138] on icon "Mes siguiente" at bounding box center [230, 142] width 4 height 8
click at [183, 175] on button "1" at bounding box center [184, 181] width 17 height 17
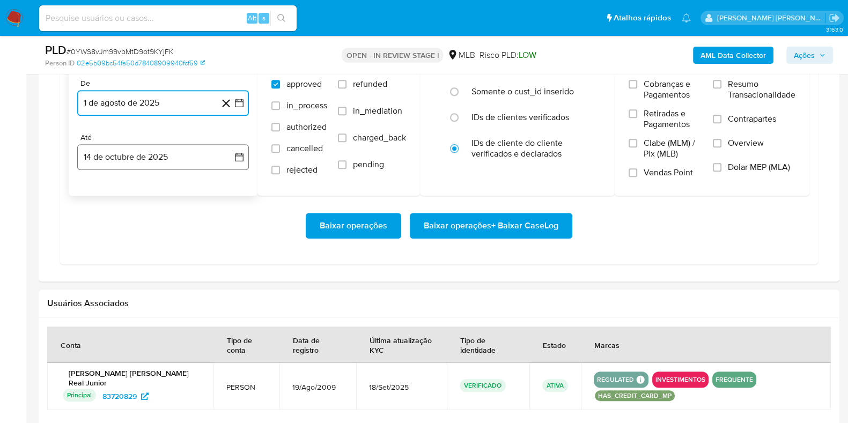
click at [171, 154] on button "14 de octubre de 2025" at bounding box center [163, 157] width 172 height 26
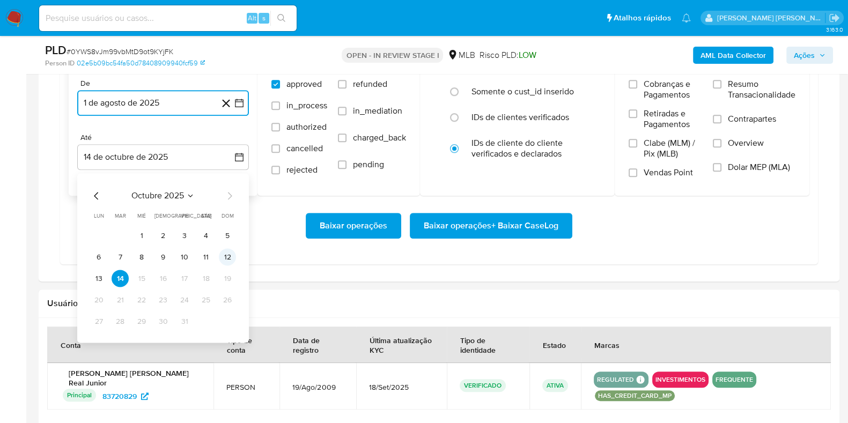
click at [220, 253] on button "12" at bounding box center [227, 256] width 17 height 17
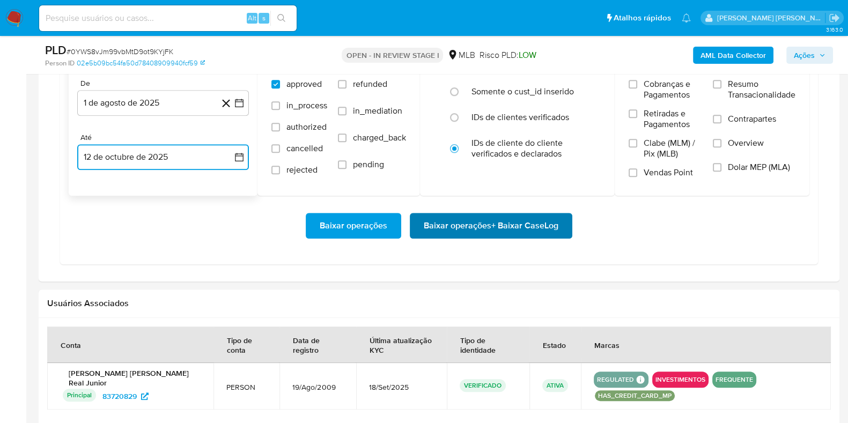
click at [473, 226] on span "Baixar operações + Baixar CaseLog" at bounding box center [491, 226] width 135 height 24
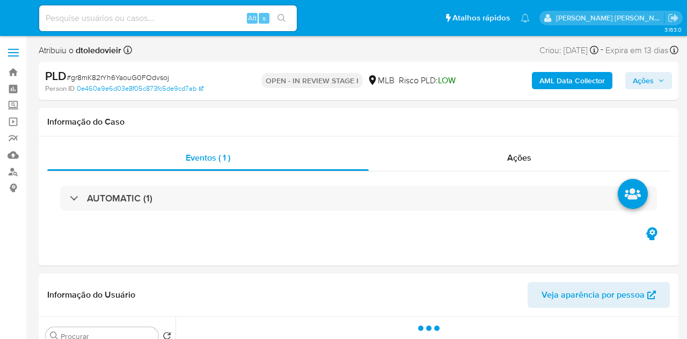
select select "10"
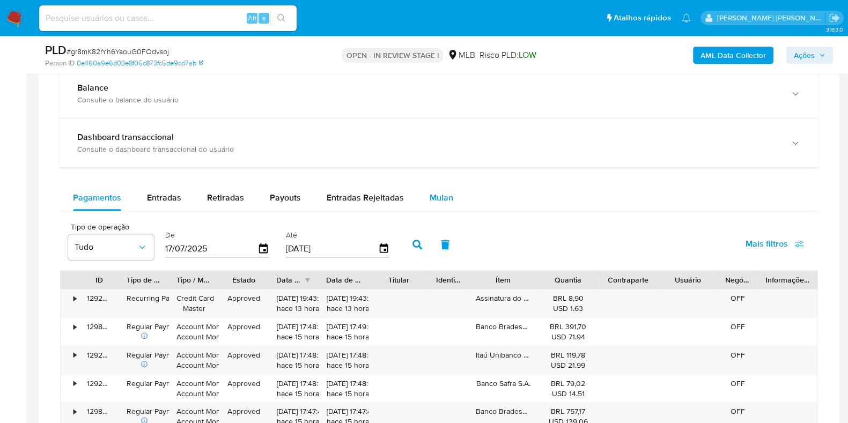
click at [423, 202] on button "Mulan" at bounding box center [441, 198] width 49 height 26
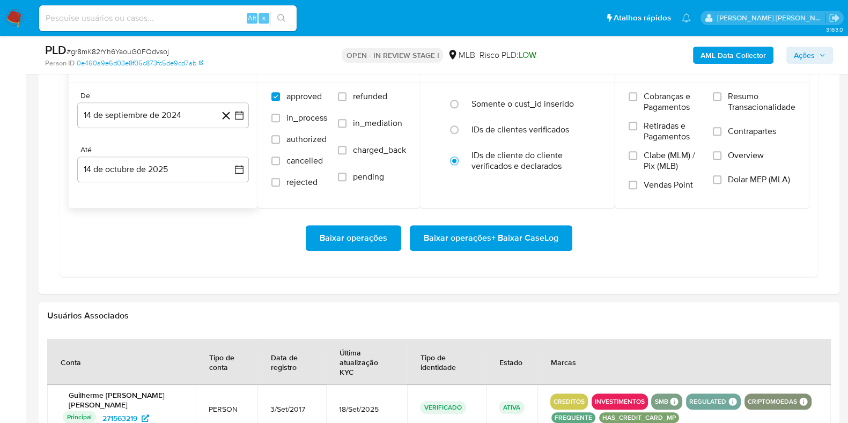
scroll to position [938, 0]
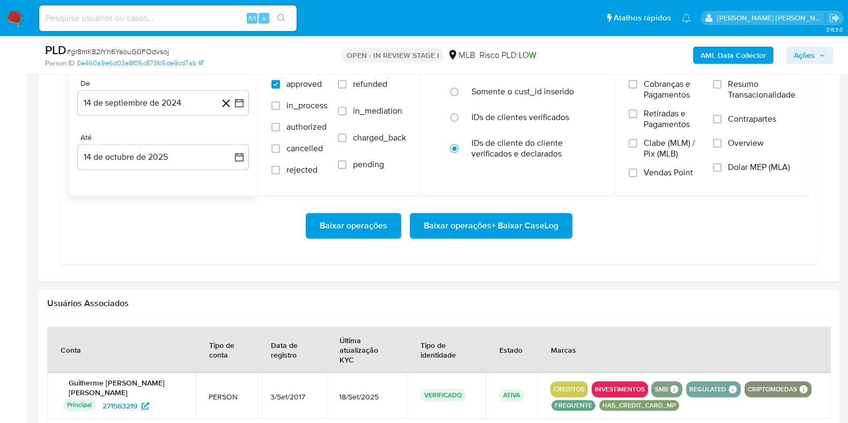
click at [199, 120] on div "De 14 de septiembre de 2024 [DATE] Até 14 de octubre de 2025 [DATE]" at bounding box center [163, 133] width 189 height 126
click at [196, 115] on div "De 14 de septiembre de 2024 [DATE] Até 14 de octubre de 2025 [DATE]" at bounding box center [163, 133] width 189 height 126
click at [183, 100] on button "14 de septiembre de 2024" at bounding box center [163, 103] width 172 height 26
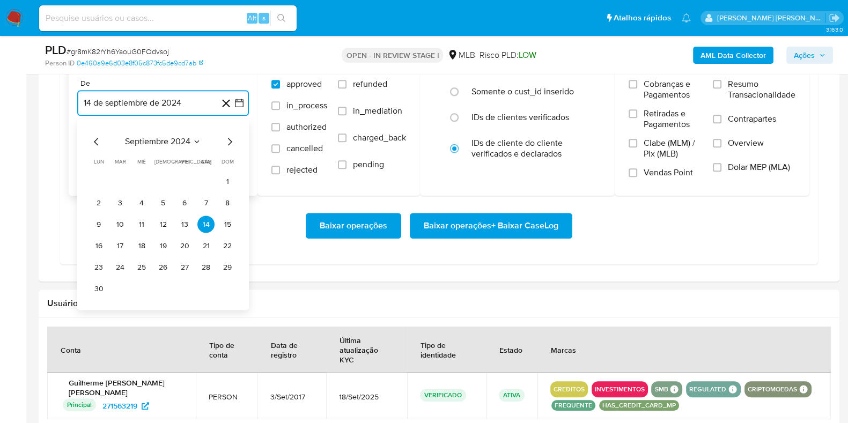
click at [233, 135] on icon "Mes siguiente" at bounding box center [229, 141] width 13 height 13
click at [231, 135] on icon "Mes siguiente" at bounding box center [229, 141] width 13 height 13
click at [231, 136] on icon "Mes siguiente" at bounding box center [229, 141] width 13 height 13
click at [231, 137] on icon "Mes siguiente" at bounding box center [229, 141] width 13 height 13
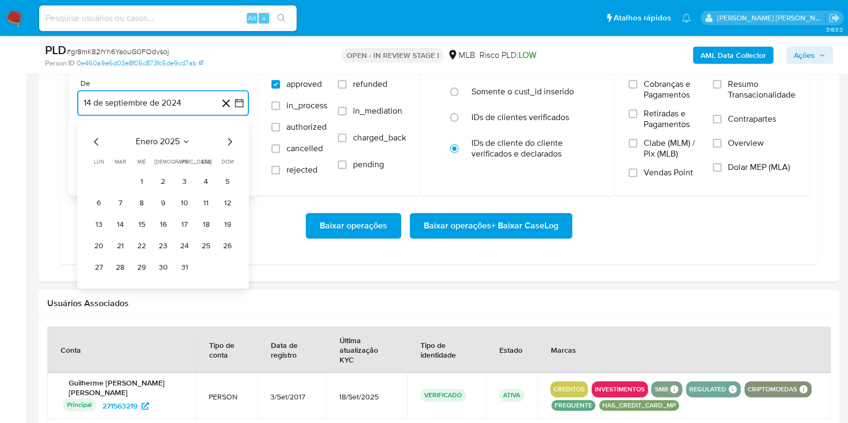
click at [231, 137] on icon "Mes siguiente" at bounding box center [229, 141] width 13 height 13
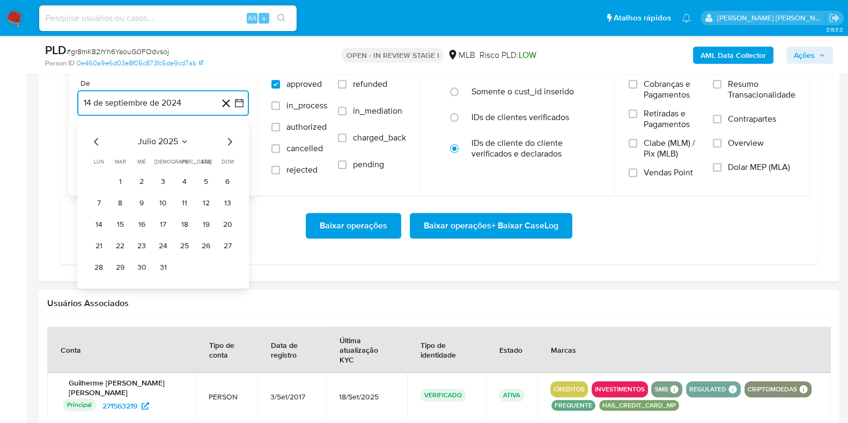
click at [231, 137] on icon "Mes siguiente" at bounding box center [229, 141] width 13 height 13
click at [186, 177] on button "1" at bounding box center [184, 181] width 17 height 17
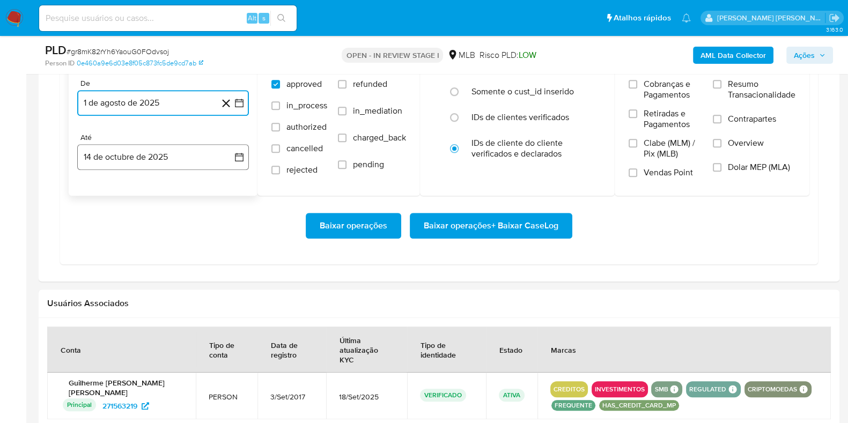
click at [174, 160] on button "14 de octubre de 2025" at bounding box center [163, 157] width 172 height 26
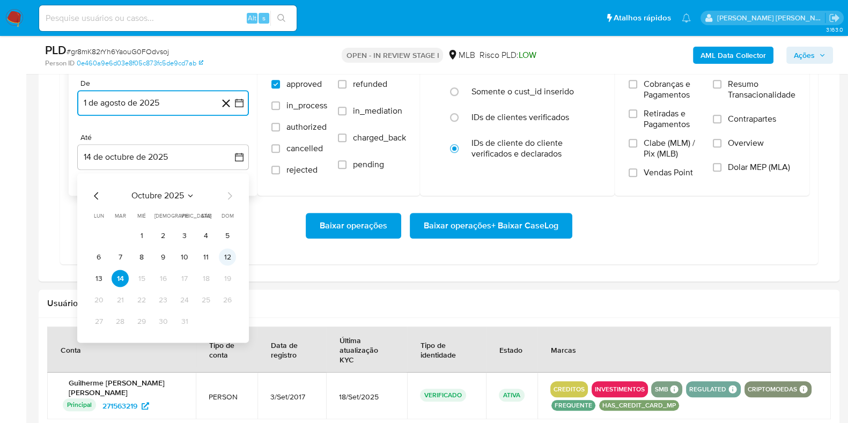
click at [223, 252] on button "12" at bounding box center [227, 256] width 17 height 17
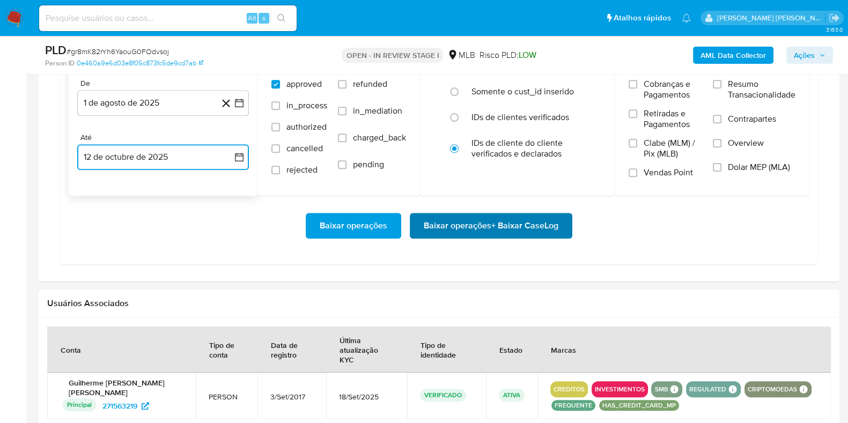
click at [431, 222] on span "Baixar operações + Baixar CaseLog" at bounding box center [491, 226] width 135 height 24
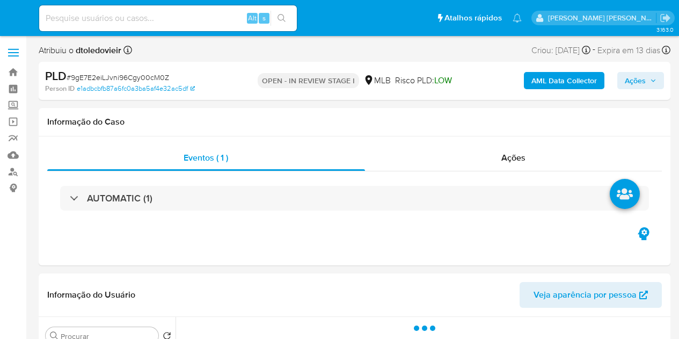
select select "10"
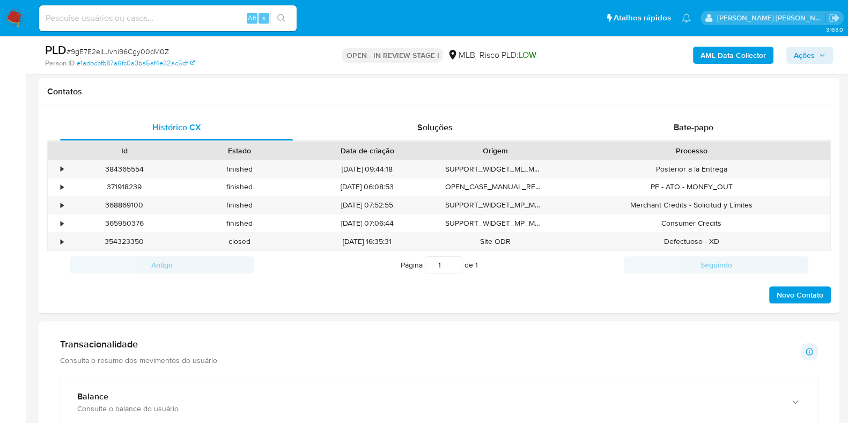
scroll to position [738, 0]
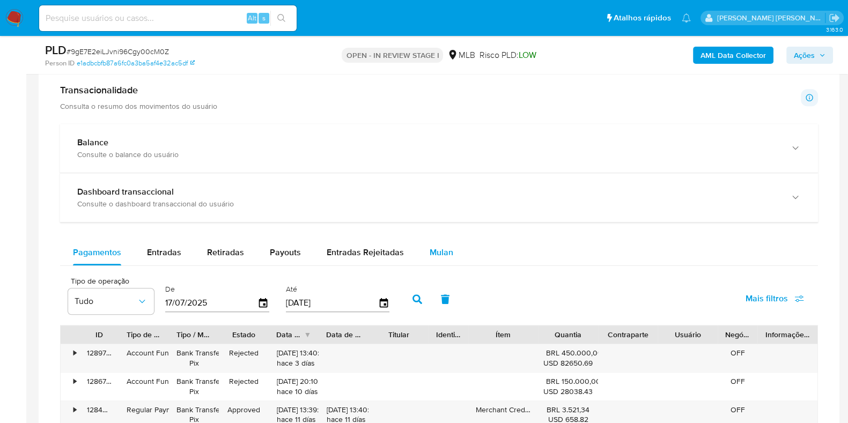
drag, startPoint x: 420, startPoint y: 241, endPoint x: 430, endPoint y: 244, distance: 10.0
click at [423, 242] on button "Mulan" at bounding box center [441, 253] width 49 height 26
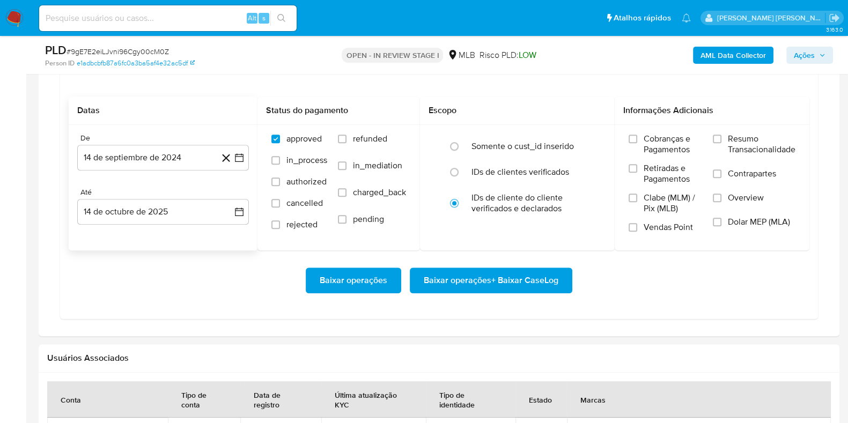
scroll to position [1005, 0]
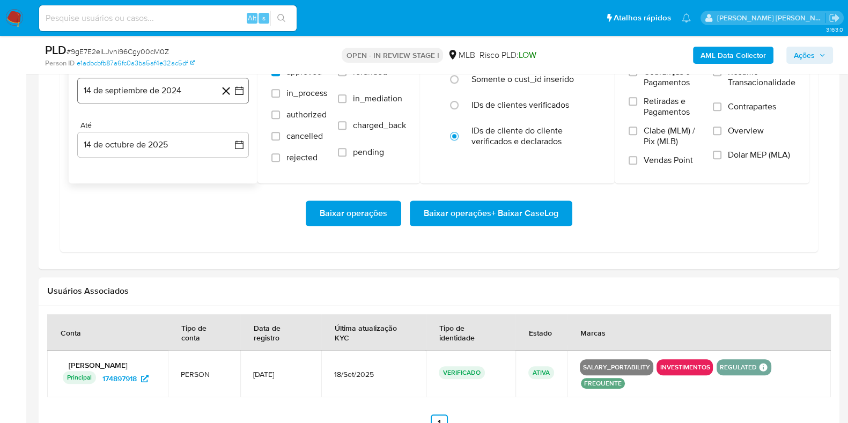
click at [166, 90] on button "14 de septiembre de 2024" at bounding box center [163, 91] width 172 height 26
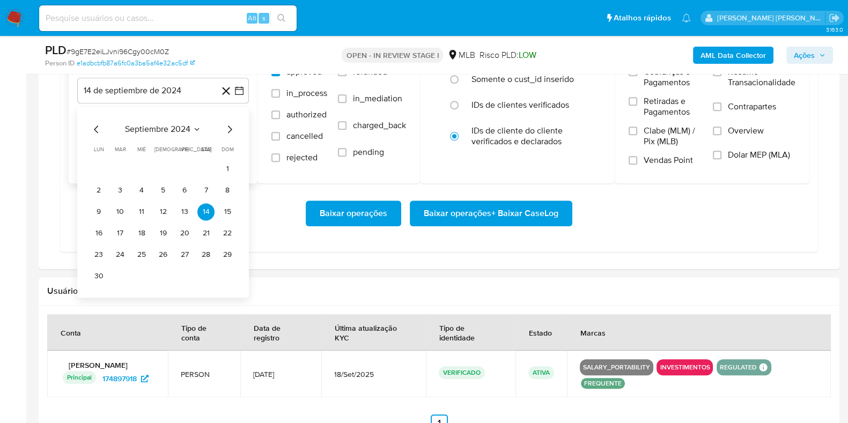
click at [224, 128] on icon "Mes siguiente" at bounding box center [229, 129] width 13 height 13
click at [226, 128] on icon "Mes siguiente" at bounding box center [229, 129] width 13 height 13
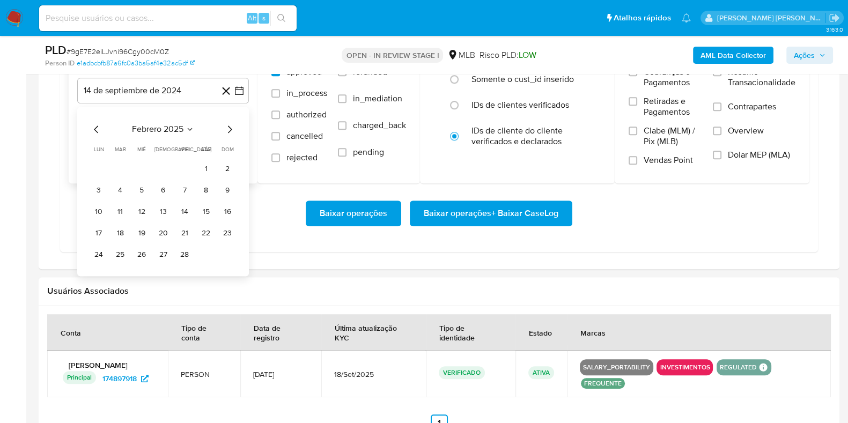
click at [226, 128] on icon "Mes siguiente" at bounding box center [229, 129] width 13 height 13
click at [227, 127] on icon "Mes siguiente" at bounding box center [229, 129] width 13 height 13
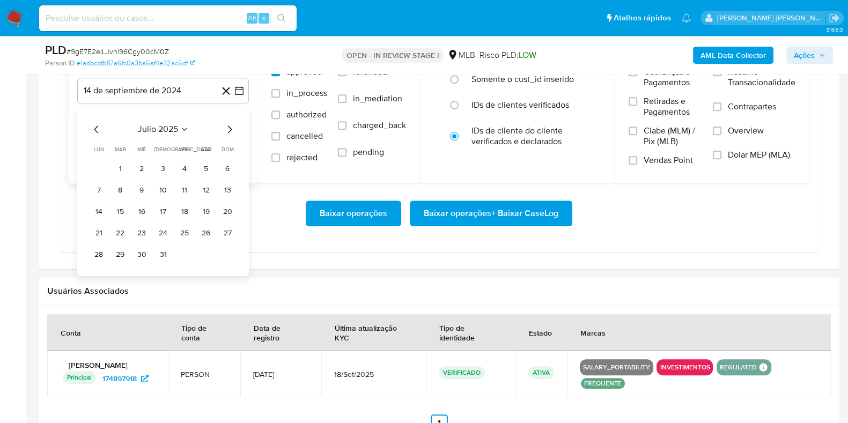
click at [227, 127] on icon "Mes siguiente" at bounding box center [229, 129] width 13 height 13
click at [181, 168] on button "1" at bounding box center [184, 168] width 17 height 17
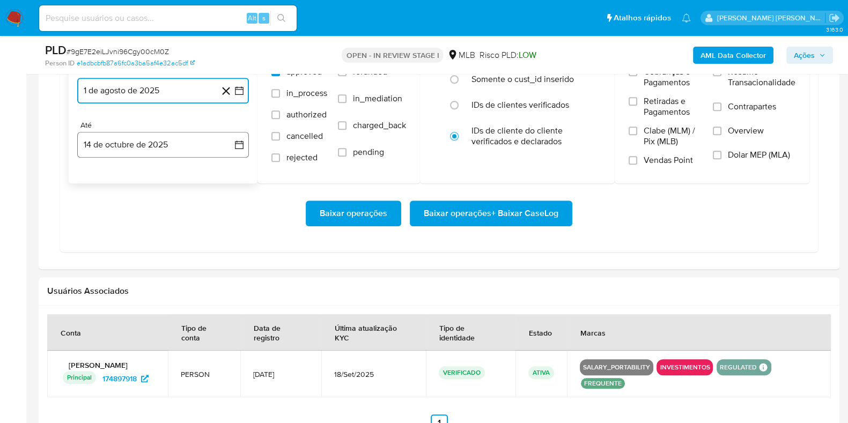
click at [175, 143] on button "14 de octubre de 2025" at bounding box center [163, 145] width 172 height 26
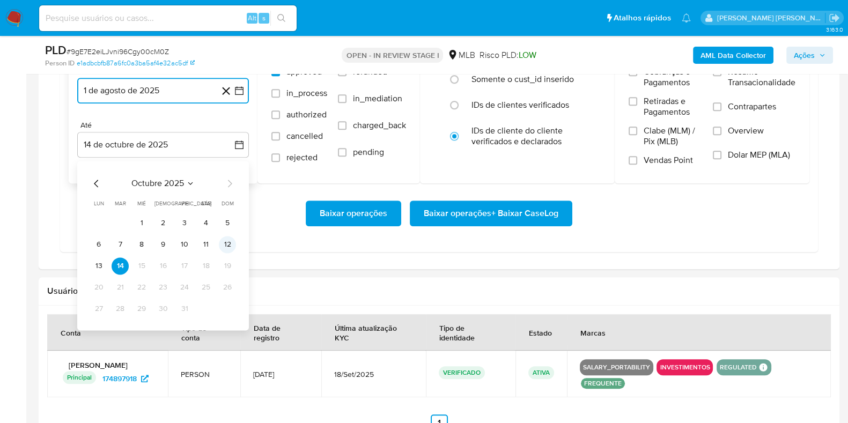
click at [223, 236] on button "12" at bounding box center [227, 244] width 17 height 17
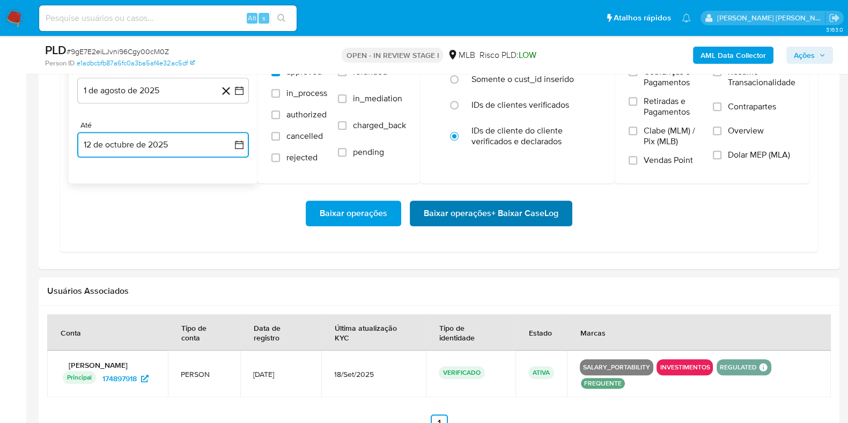
click at [424, 215] on span "Baixar operações + Baixar CaseLog" at bounding box center [491, 214] width 135 height 24
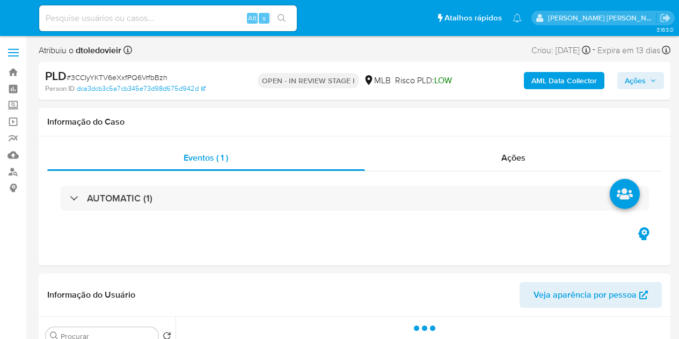
select select "10"
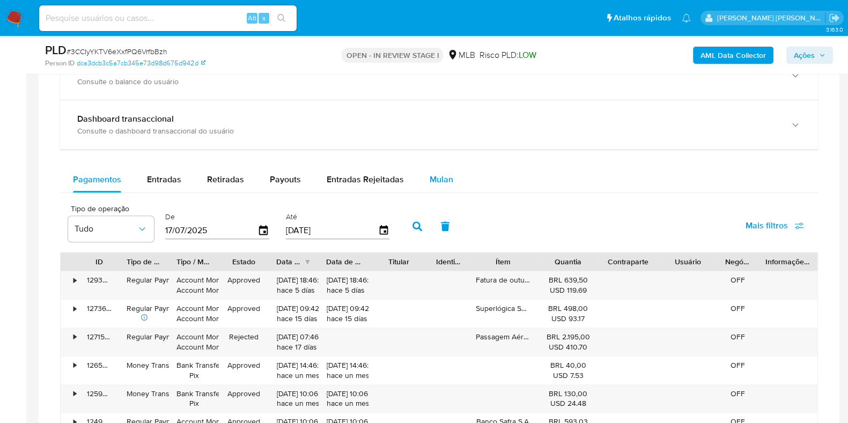
click at [445, 186] on div "Mulan" at bounding box center [442, 180] width 24 height 26
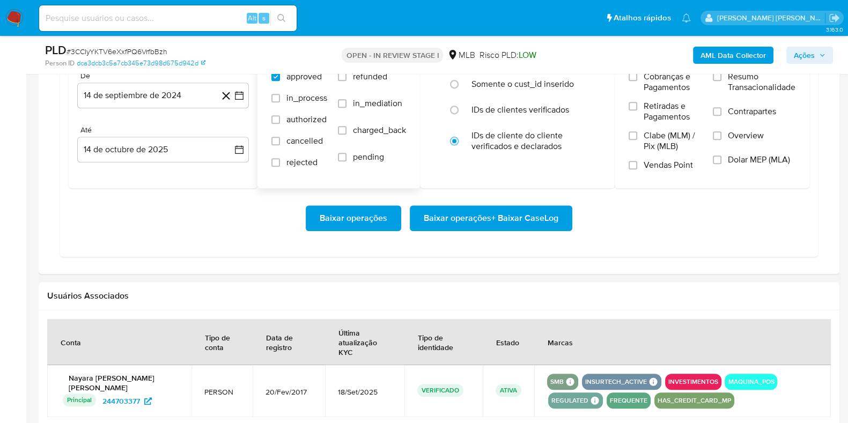
scroll to position [938, 0]
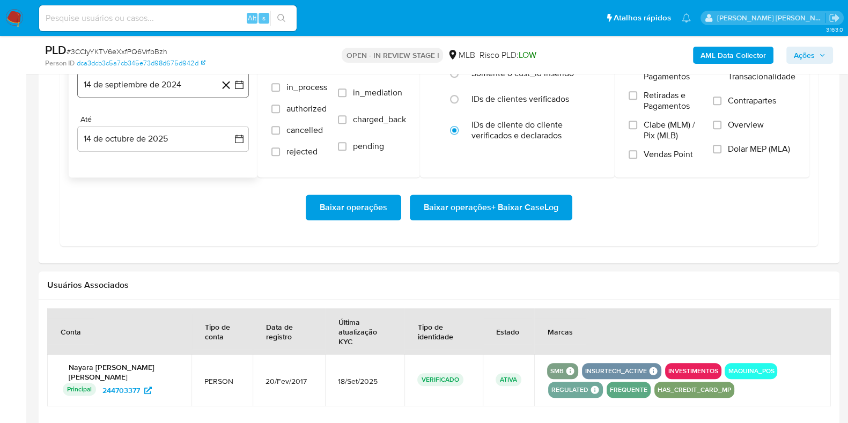
click at [190, 92] on button "14 de septiembre de 2024" at bounding box center [163, 85] width 172 height 26
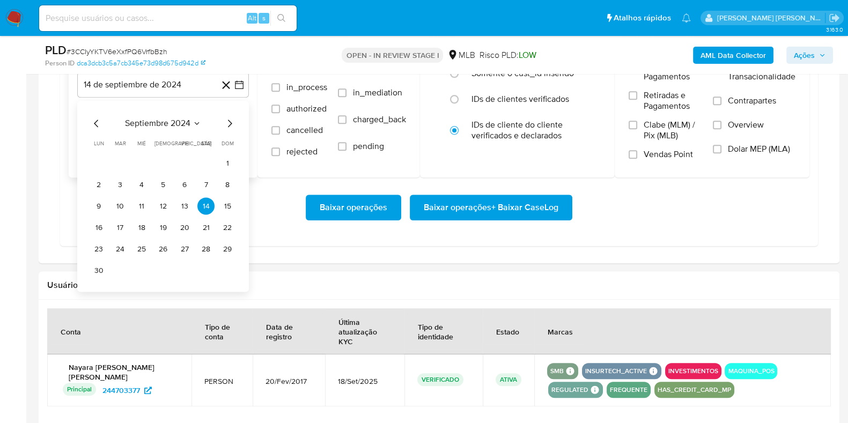
click at [233, 122] on icon "Mes siguiente" at bounding box center [229, 124] width 13 height 13
click at [233, 123] on icon "Mes siguiente" at bounding box center [229, 124] width 13 height 13
click at [231, 123] on icon "Mes siguiente" at bounding box center [229, 124] width 13 height 13
click at [231, 124] on icon "Mes siguiente" at bounding box center [229, 124] width 13 height 13
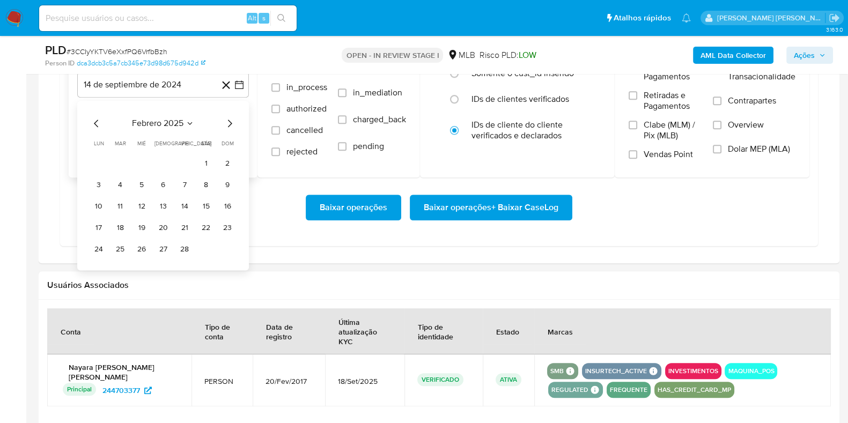
click at [231, 124] on icon "Mes siguiente" at bounding box center [229, 124] width 13 height 13
click at [231, 126] on icon "Mes siguiente" at bounding box center [229, 124] width 13 height 13
click at [230, 126] on icon "Mes siguiente" at bounding box center [229, 124] width 13 height 13
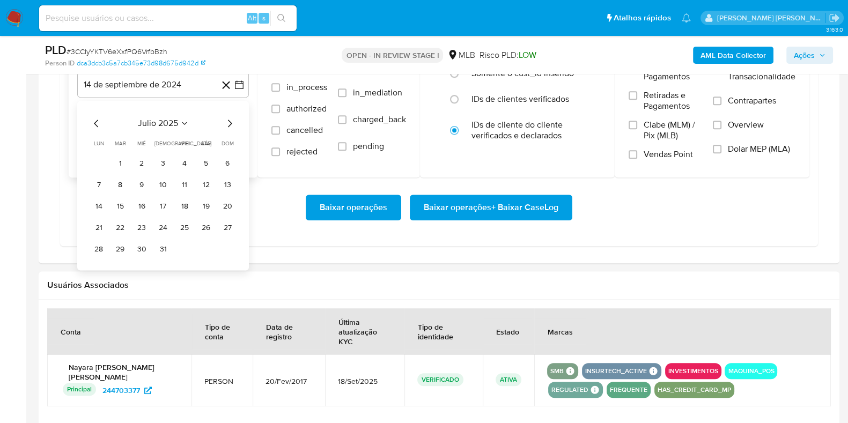
click at [231, 124] on icon "Mes siguiente" at bounding box center [229, 124] width 13 height 13
click at [180, 158] on button "1" at bounding box center [184, 163] width 17 height 17
click at [163, 152] on div "De 1 [PERSON_NAME] de 2025 [DATE] Até 14 de octubre de 2025 [DATE]" at bounding box center [163, 115] width 189 height 126
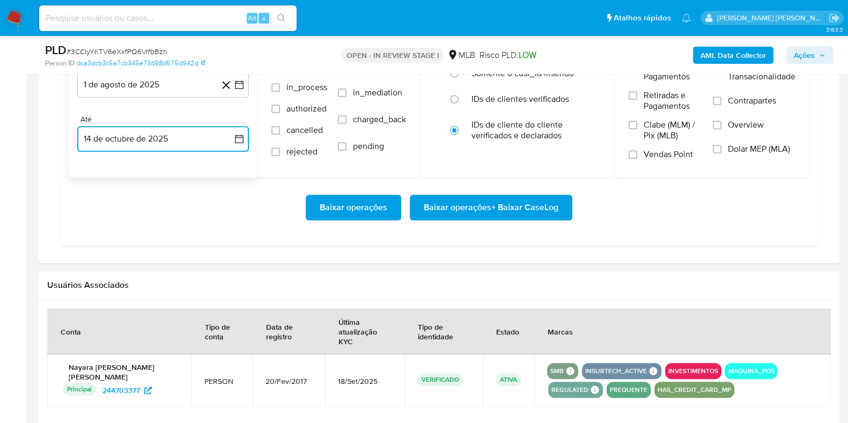
click at [162, 146] on button "14 de octubre de 2025" at bounding box center [163, 139] width 172 height 26
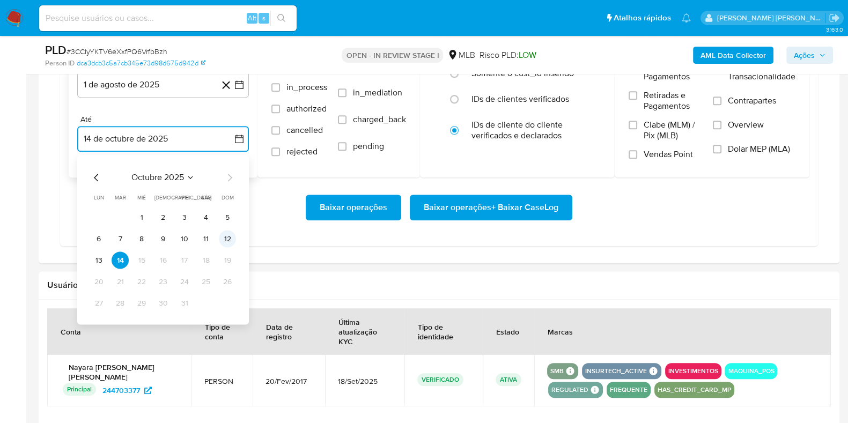
click at [225, 233] on button "12" at bounding box center [227, 239] width 17 height 17
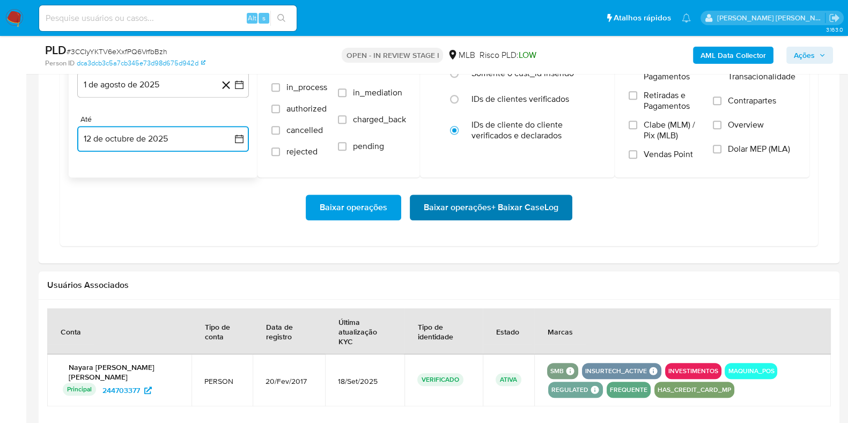
click at [456, 214] on span "Baixar operações + Baixar CaseLog" at bounding box center [491, 208] width 135 height 24
